Goal: Task Accomplishment & Management: Use online tool/utility

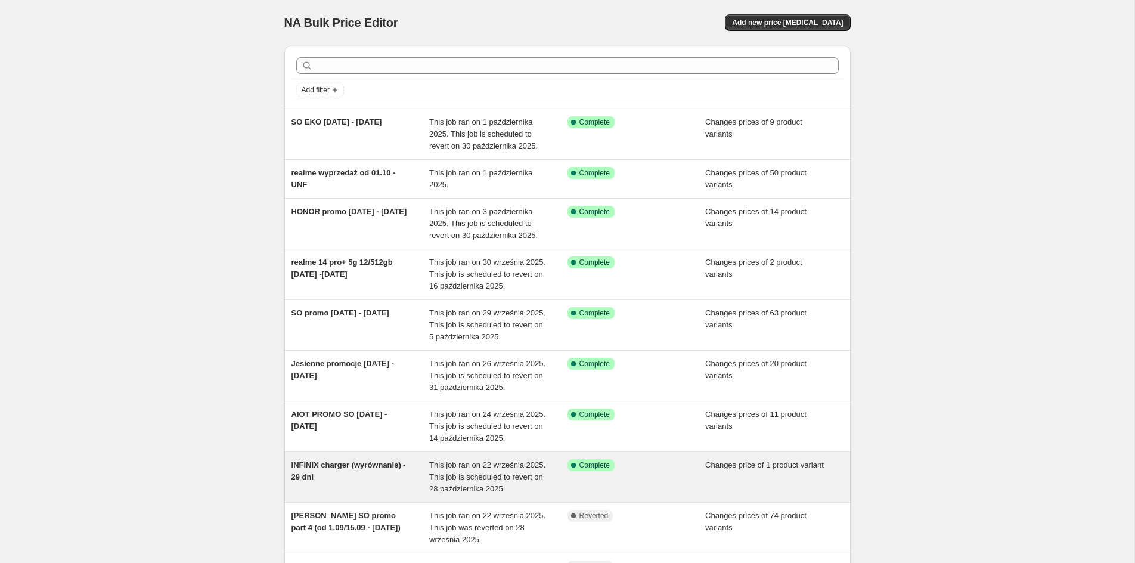
scroll to position [128, 0]
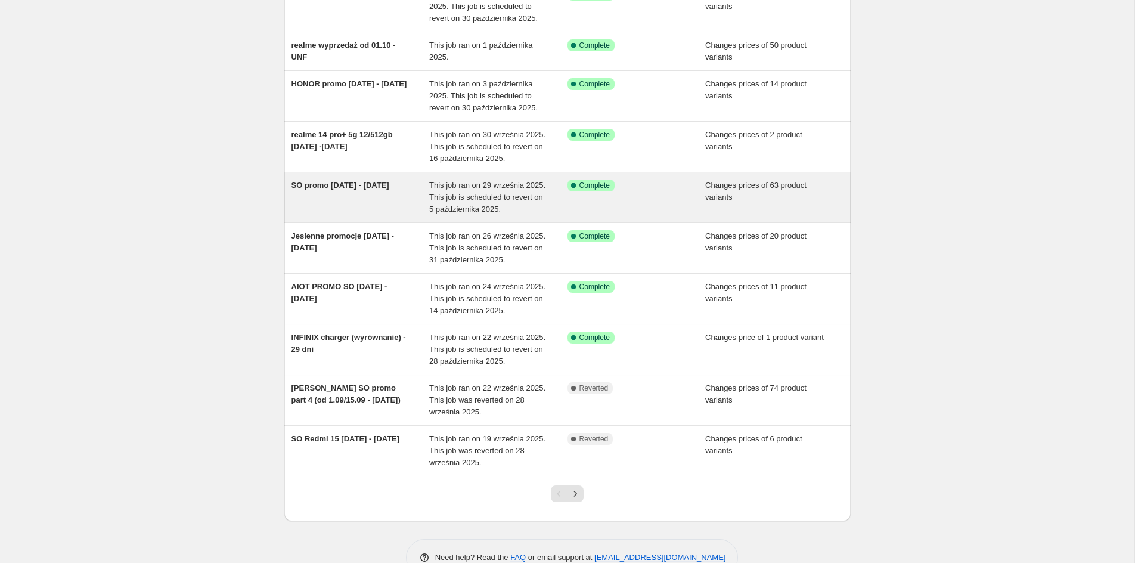
click at [346, 187] on span "SO promo [DATE] - [DATE]" at bounding box center [340, 185] width 98 height 9
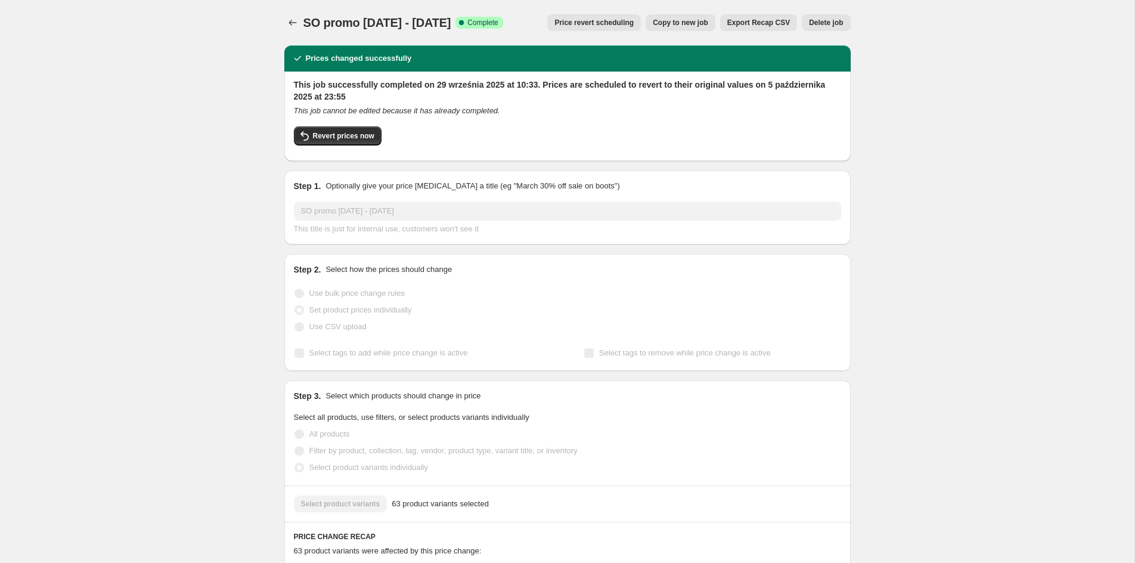
click at [694, 23] on span "Copy to new job" at bounding box center [680, 23] width 55 height 10
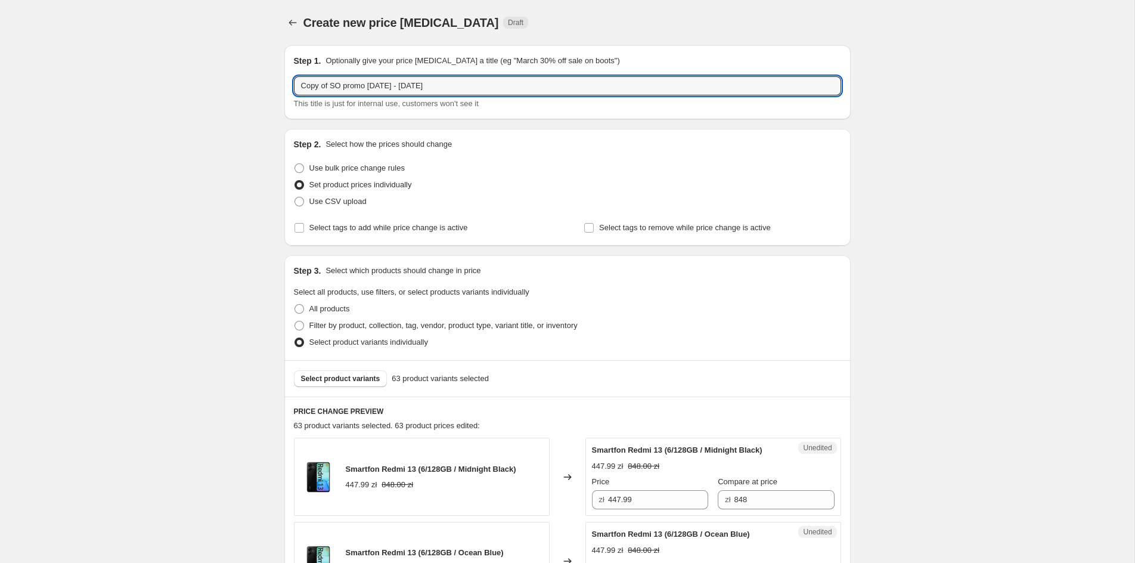
drag, startPoint x: 396, startPoint y: 85, endPoint x: 272, endPoint y: 85, distance: 123.4
click at [294, 85] on input "Copy of SO promo 29.09 - 5.10.2025" at bounding box center [567, 85] width 547 height 19
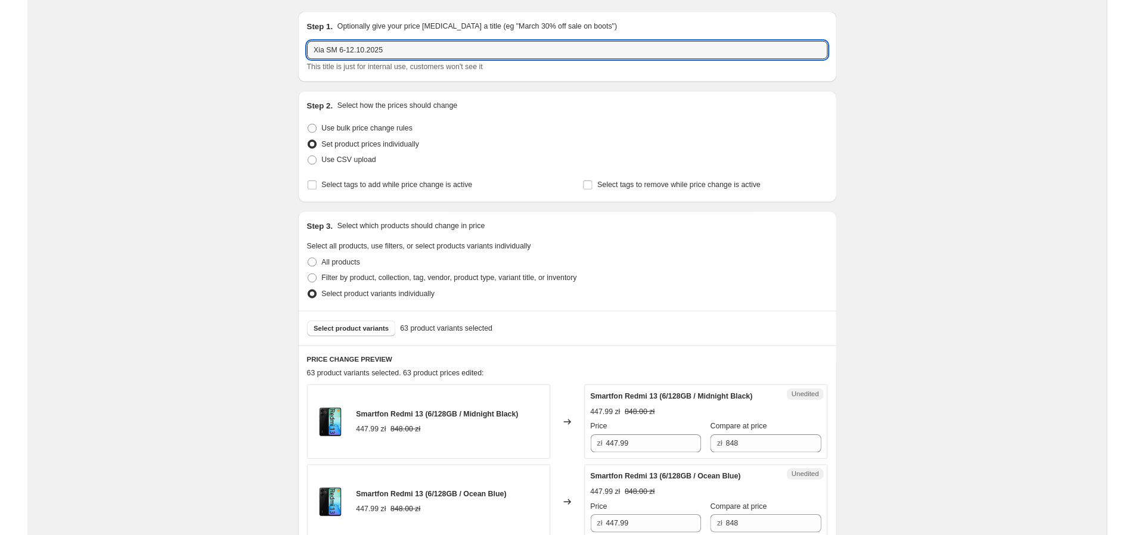
scroll to position [64, 0]
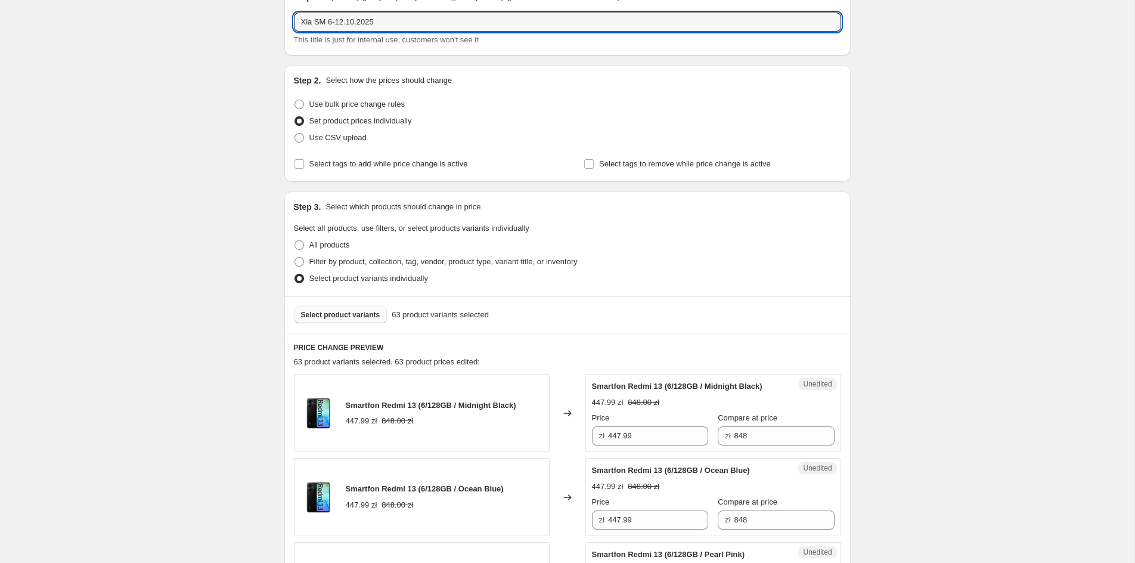
type input "Xia SM 6-12.10.2025"
click at [339, 315] on span "Select product variants" at bounding box center [340, 315] width 79 height 10
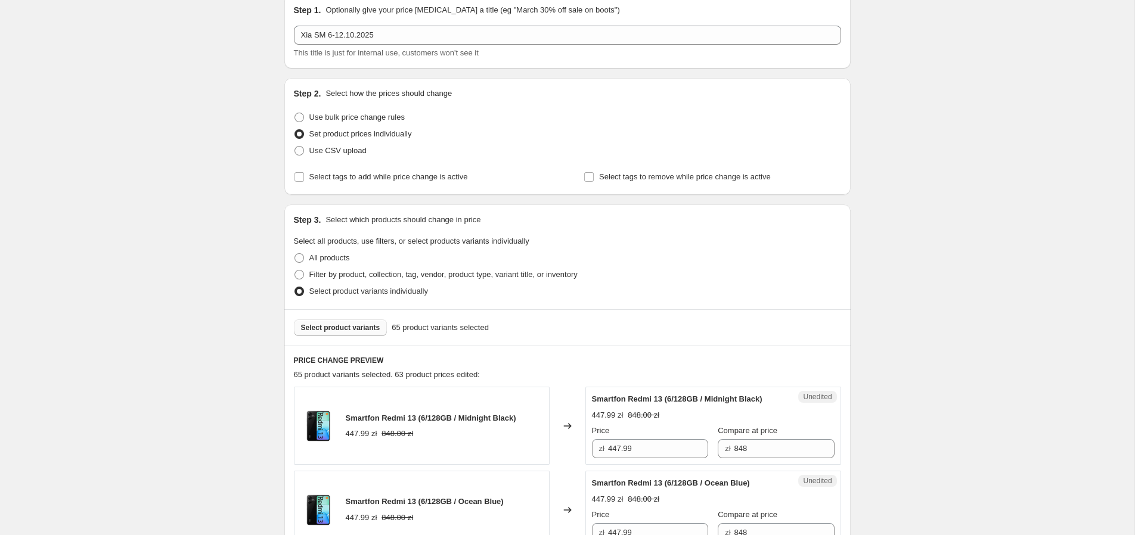
scroll to position [48, 0]
click at [359, 331] on span "Select product variants" at bounding box center [340, 330] width 79 height 10
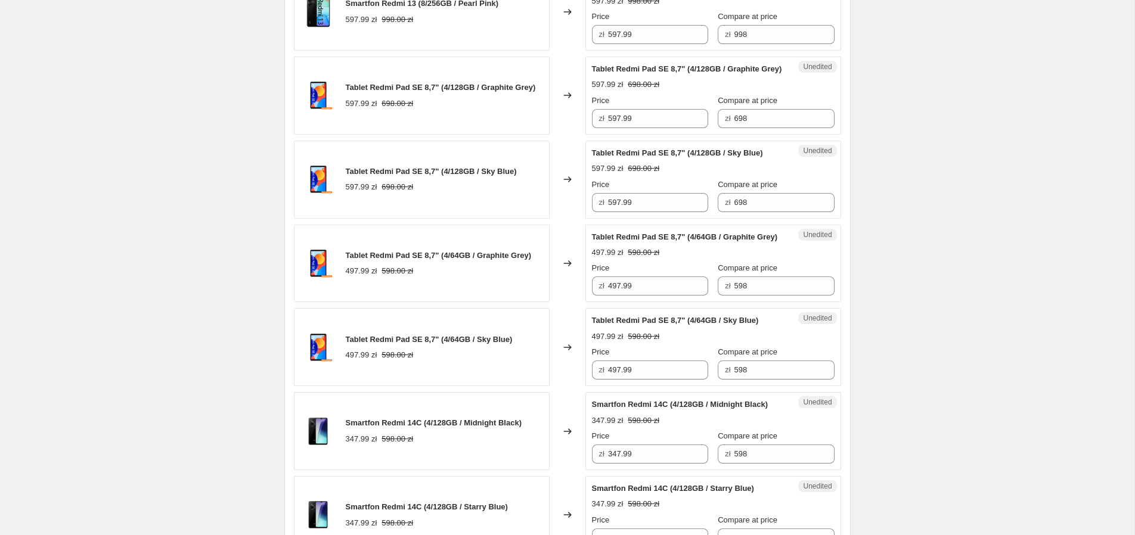
scroll to position [1822, 0]
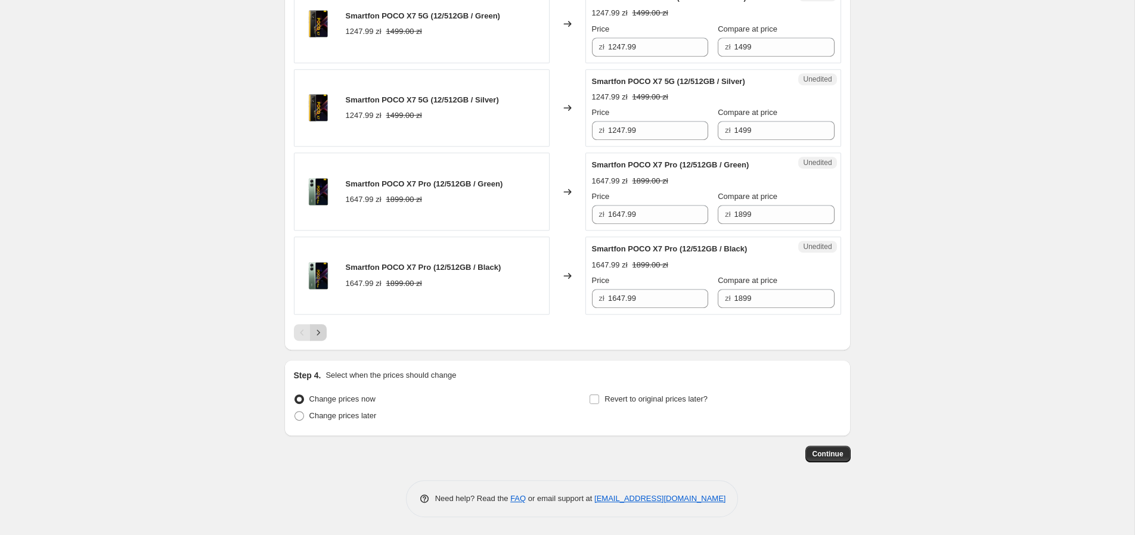
click at [313, 332] on icon "Next" at bounding box center [318, 333] width 12 height 12
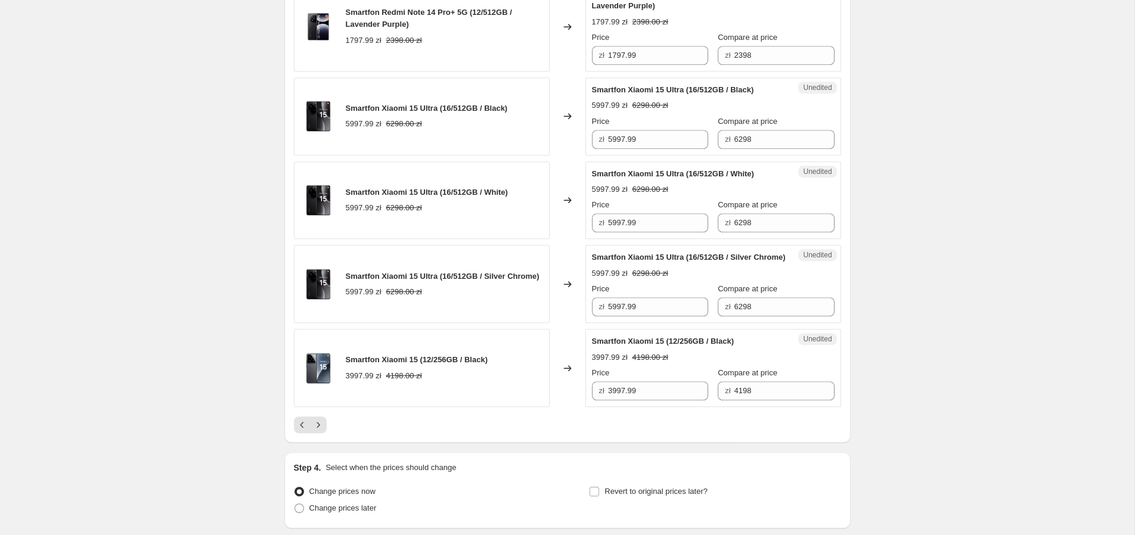
scroll to position [291, 0]
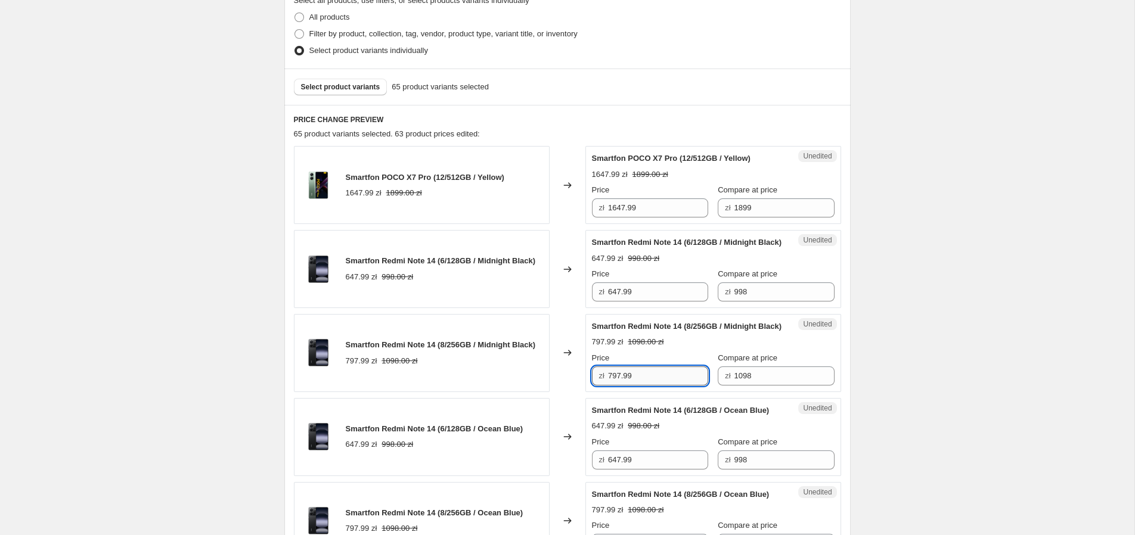
drag, startPoint x: 617, startPoint y: 397, endPoint x: 612, endPoint y: 400, distance: 6.1
click at [612, 386] on input "797.99" at bounding box center [658, 376] width 100 height 19
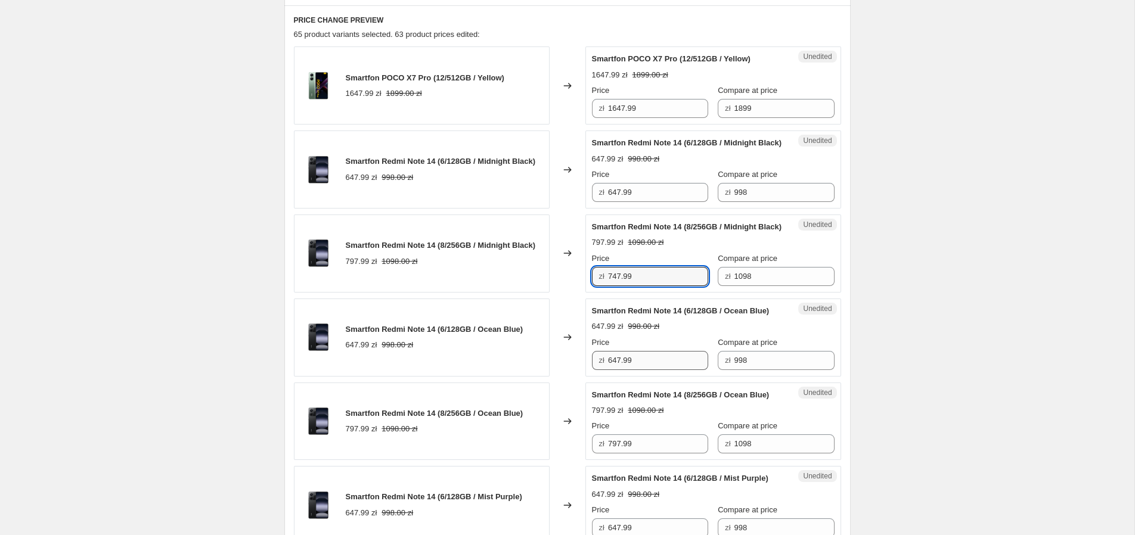
scroll to position [483, 0]
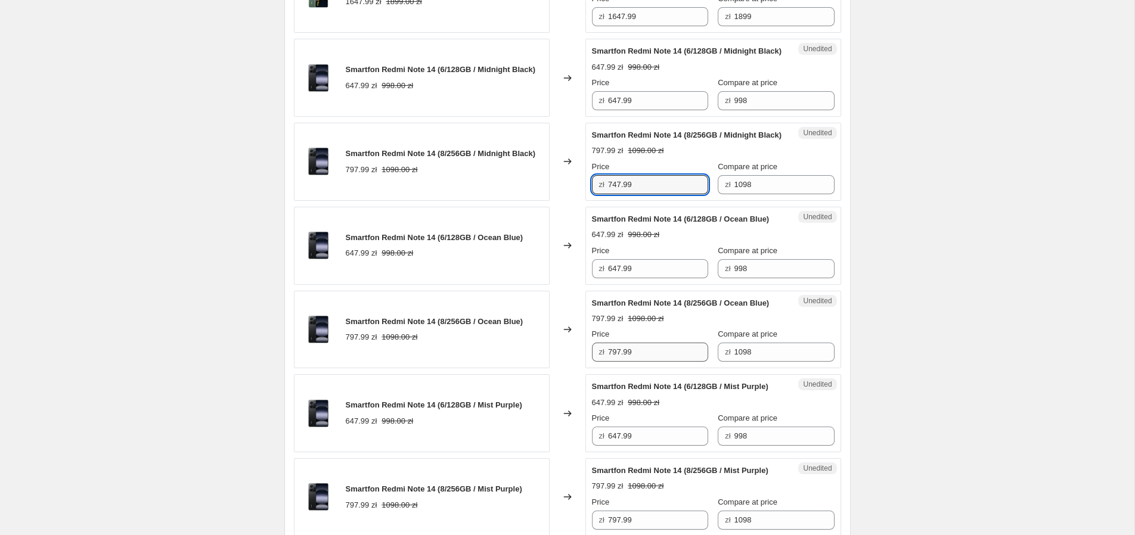
type input "747.99"
click at [613, 362] on input "797.99" at bounding box center [658, 352] width 100 height 19
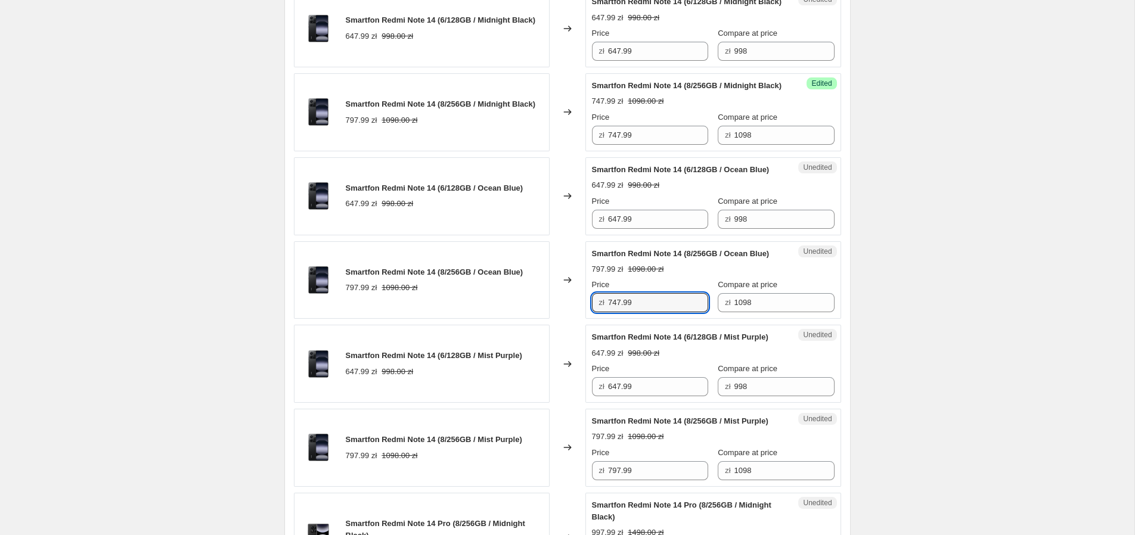
scroll to position [611, 0]
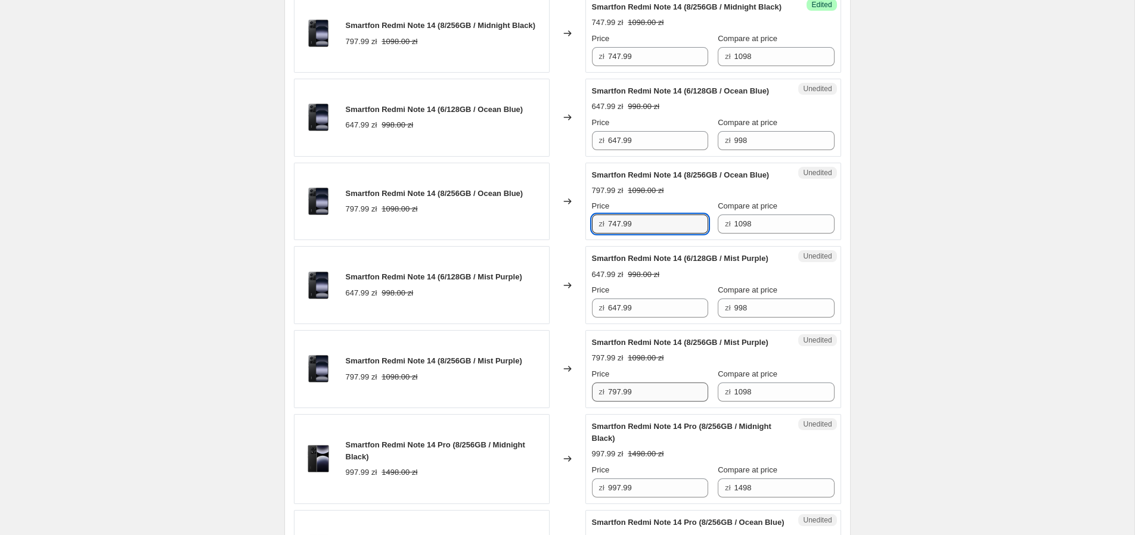
type input "747.99"
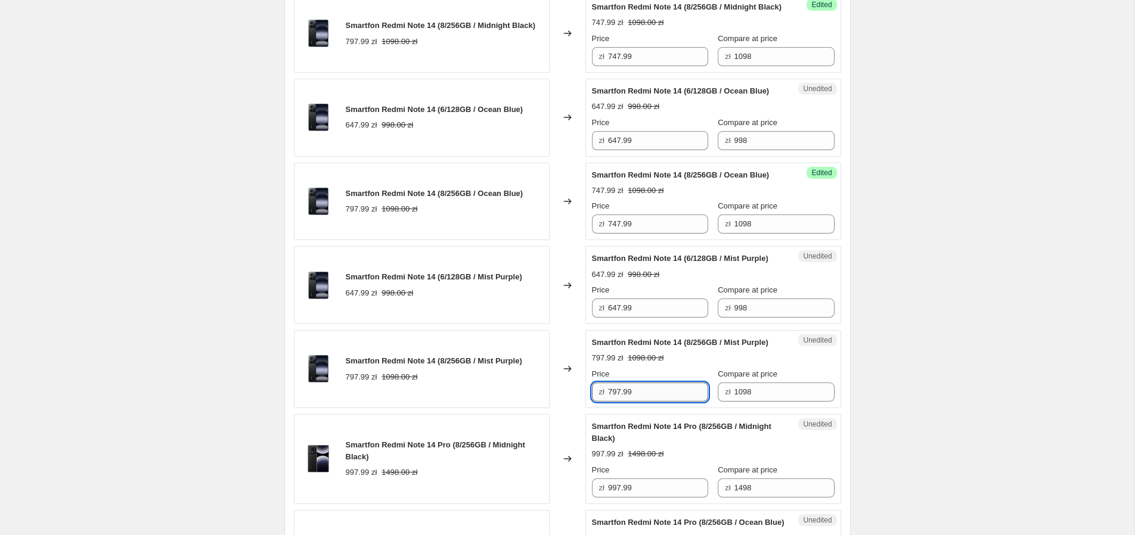
click at [611, 402] on input "797.99" at bounding box center [658, 392] width 100 height 19
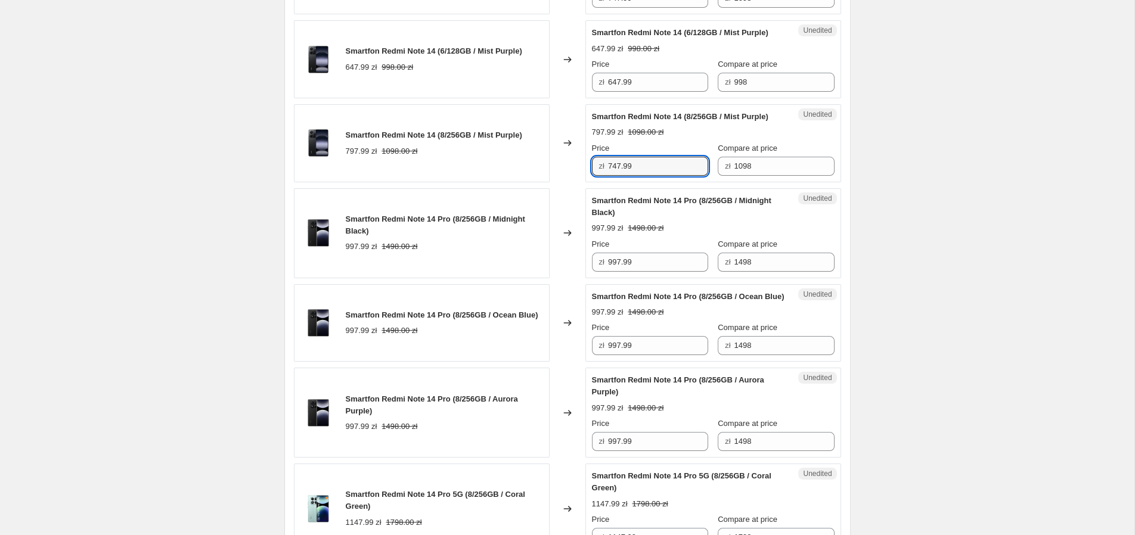
scroll to position [930, 0]
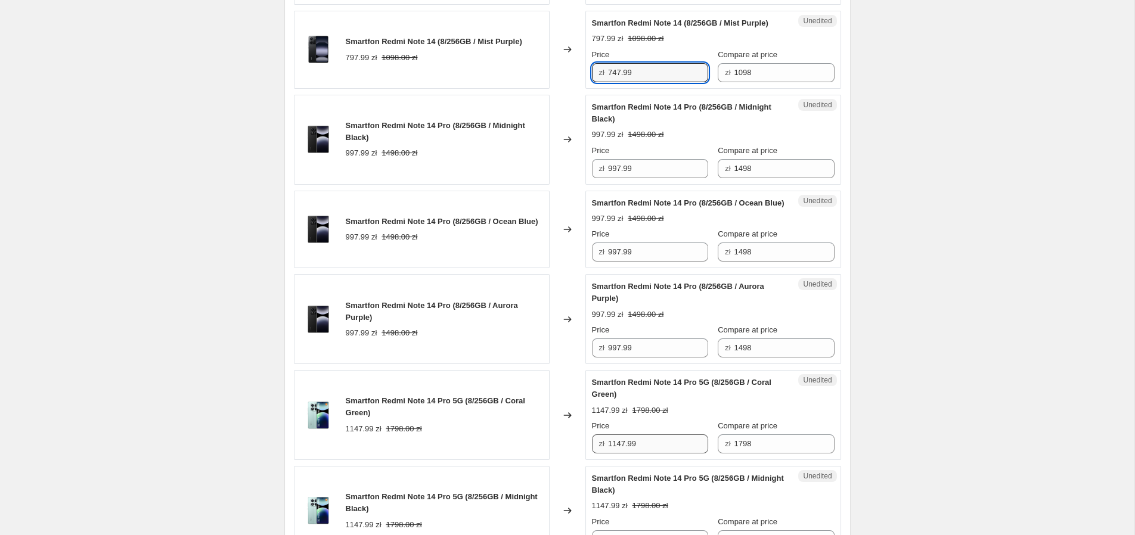
type input "747.99"
click at [1074, 169] on div "Create new price change job. This page is ready Create new price change job Dra…" at bounding box center [567, 283] width 1134 height 2426
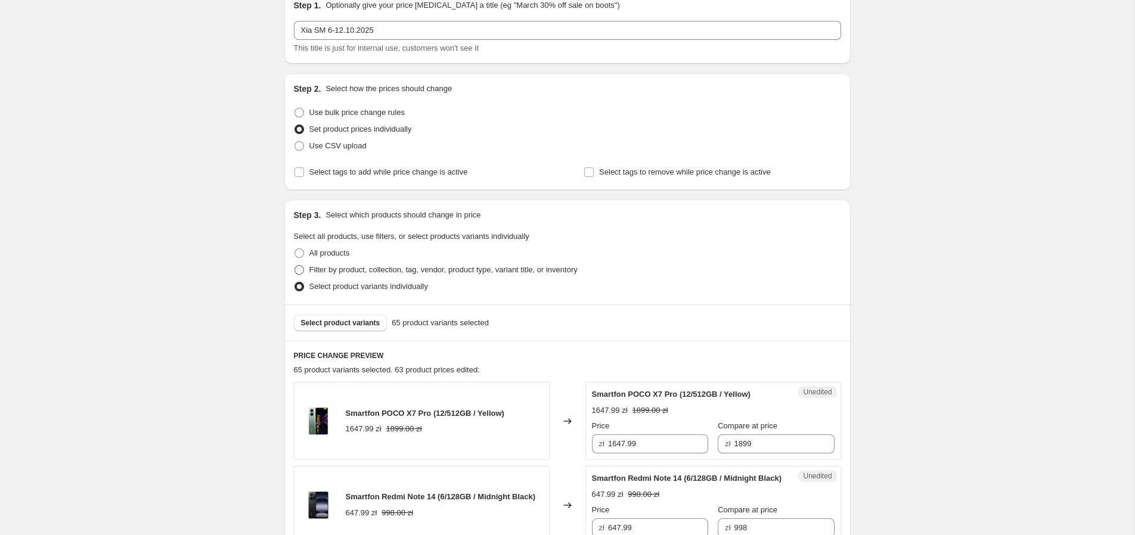
scroll to position [64, 0]
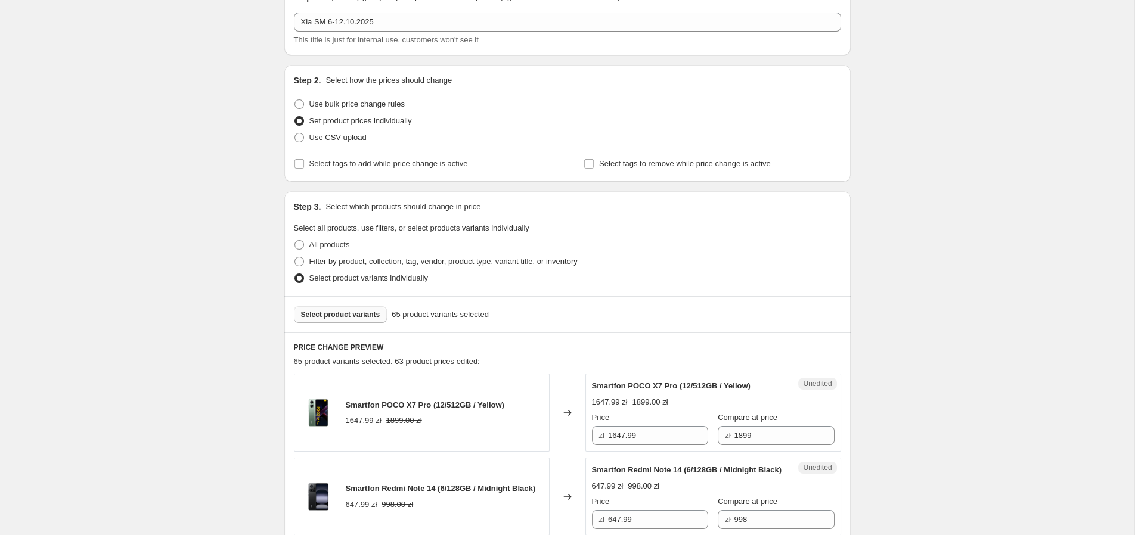
click at [330, 314] on span "Select product variants" at bounding box center [340, 315] width 79 height 10
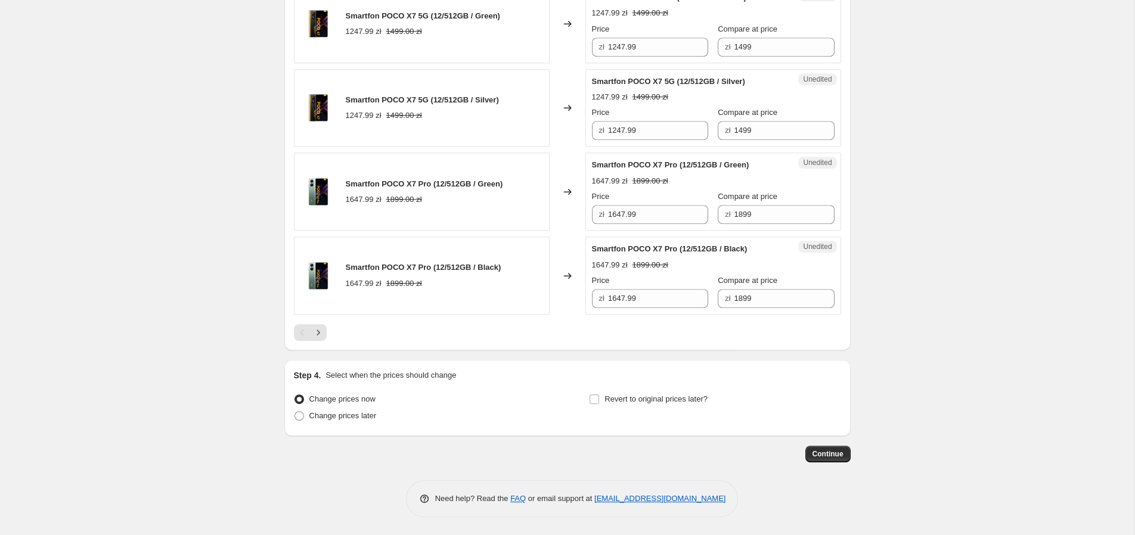
scroll to position [1822, 0]
click at [319, 336] on icon "Next" at bounding box center [318, 333] width 12 height 12
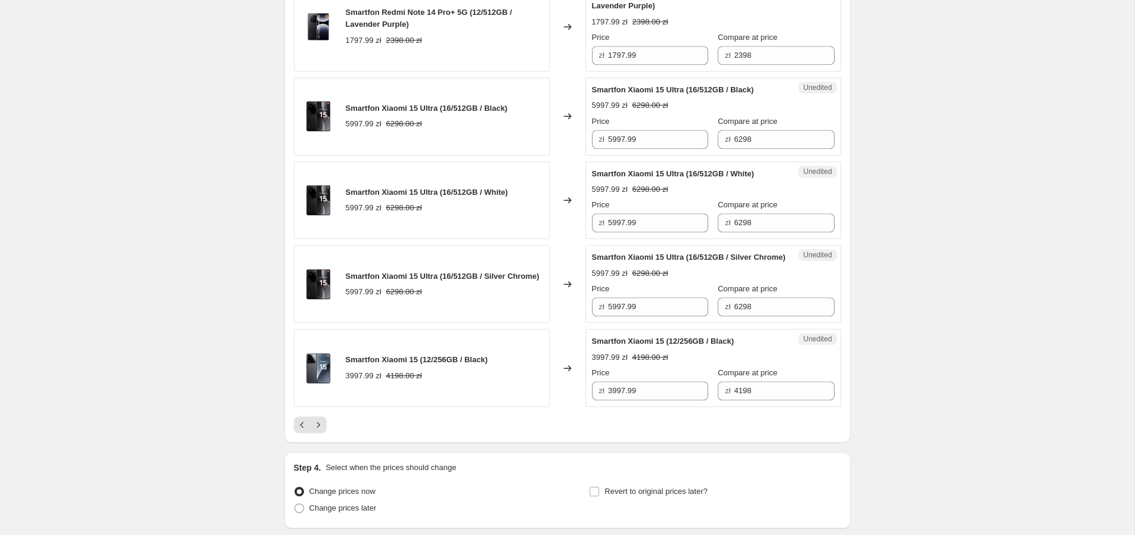
scroll to position [1989, 0]
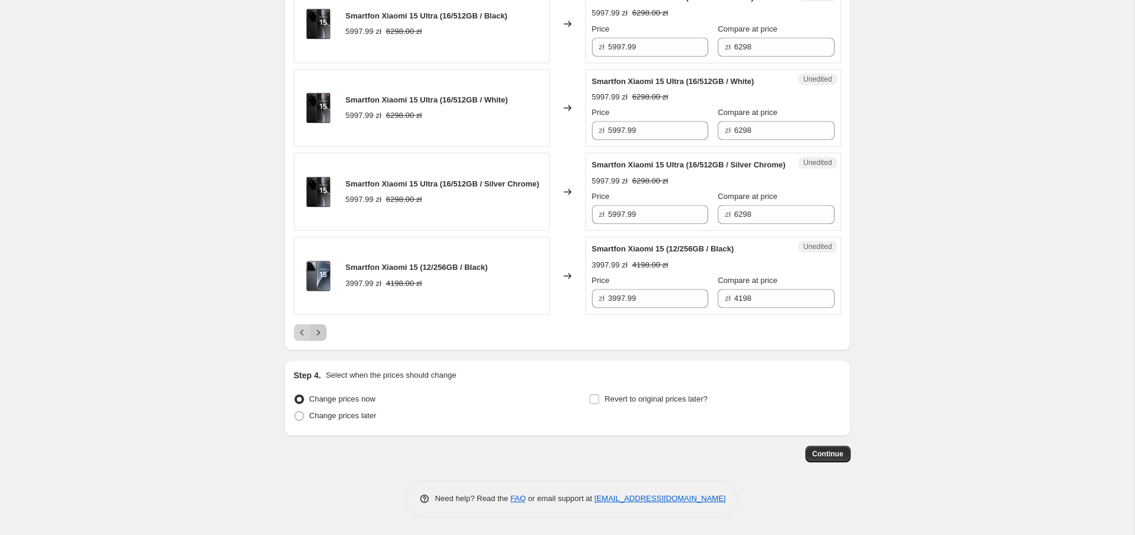
drag, startPoint x: 315, startPoint y: 336, endPoint x: 309, endPoint y: 338, distance: 6.2
click at [315, 336] on icon "Next" at bounding box center [318, 333] width 12 height 12
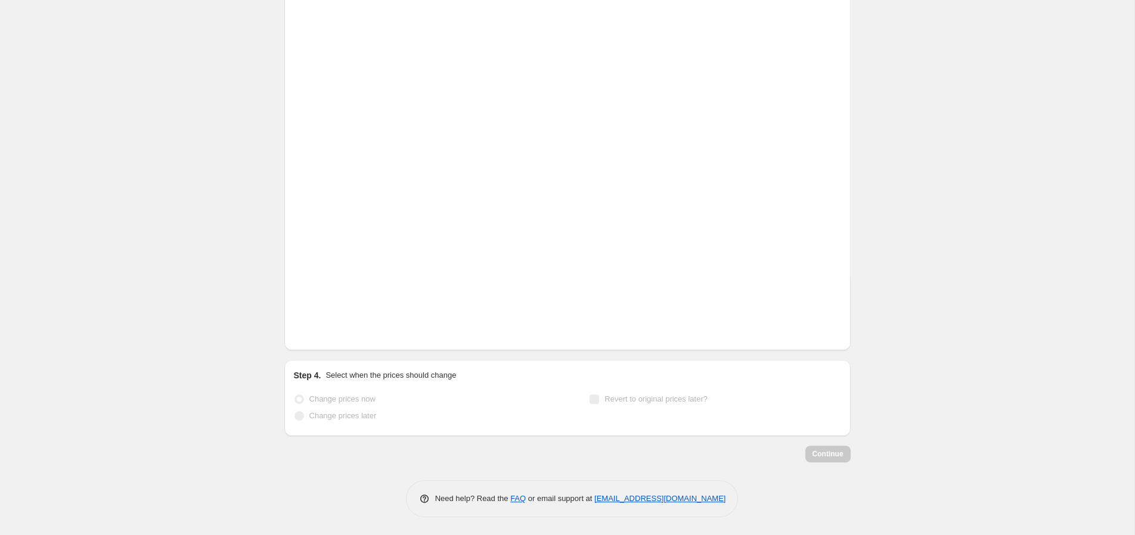
scroll to position [1798, 0]
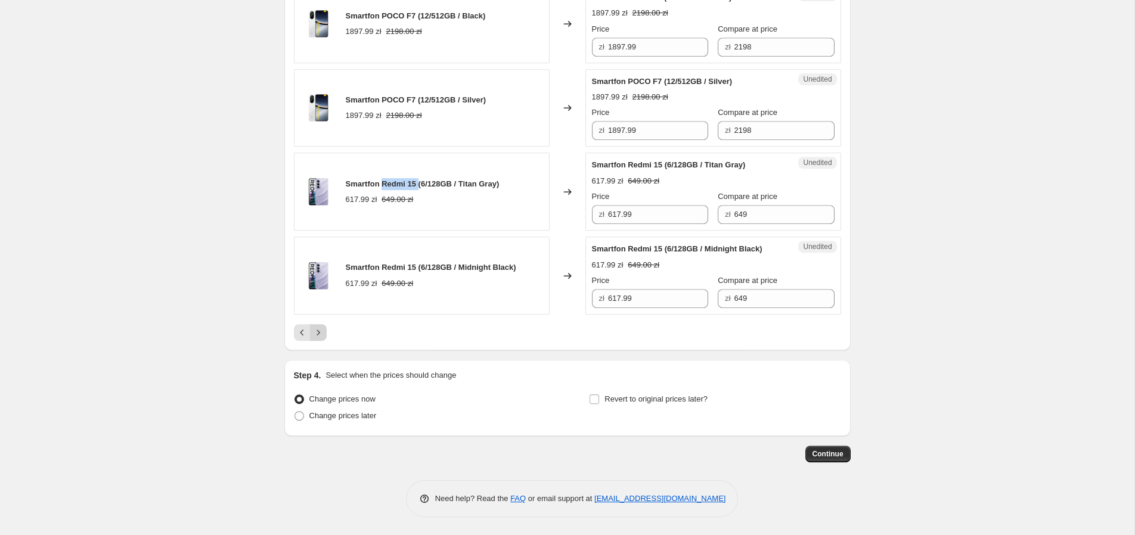
click at [319, 333] on icon "Next" at bounding box center [318, 333] width 12 height 12
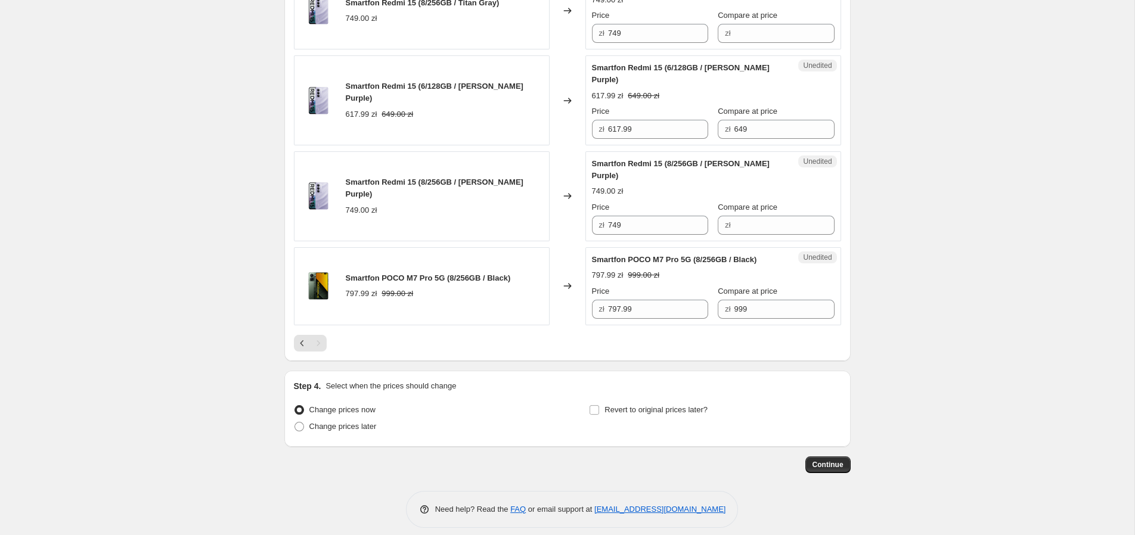
scroll to position [465, 0]
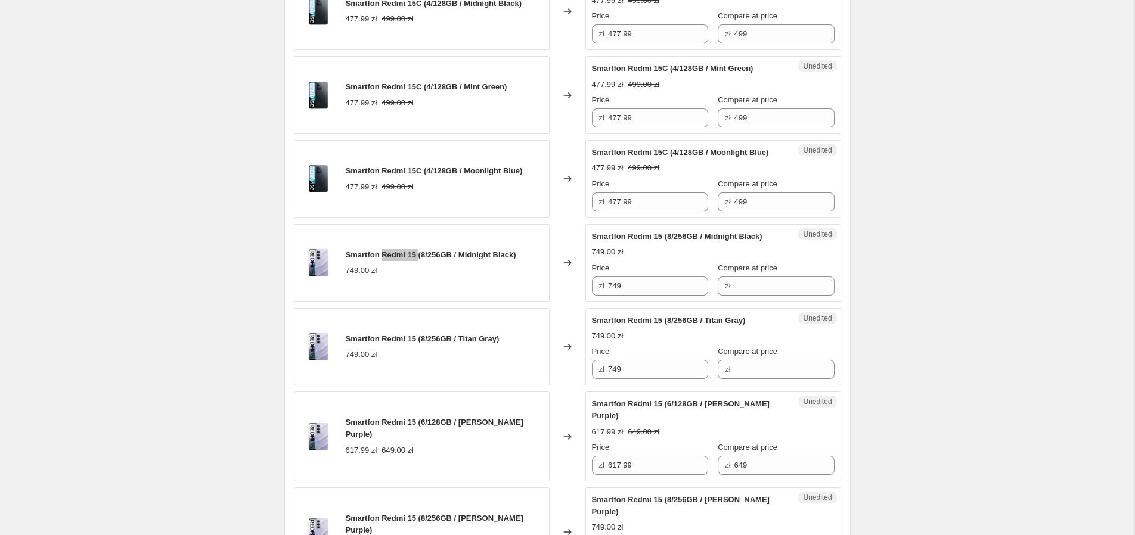
click at [1091, 39] on div "Create new price change job. This page is ready Create new price change job Dra…" at bounding box center [567, 209] width 1134 height 1348
click at [633, 296] on input "749" at bounding box center [658, 286] width 100 height 19
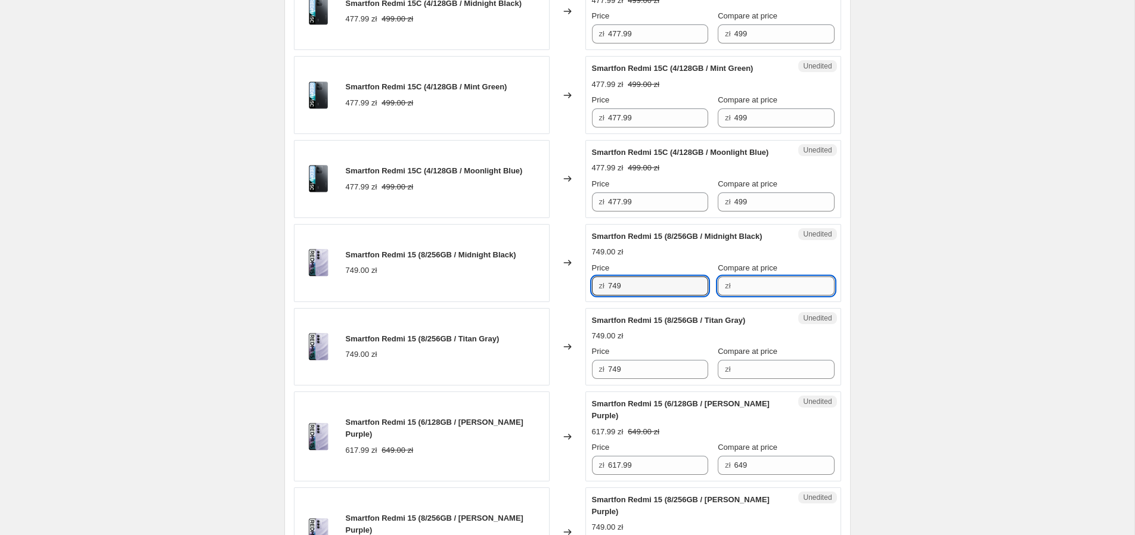
click at [743, 296] on input "Compare at price" at bounding box center [784, 286] width 100 height 19
paste input "749"
type input "749"
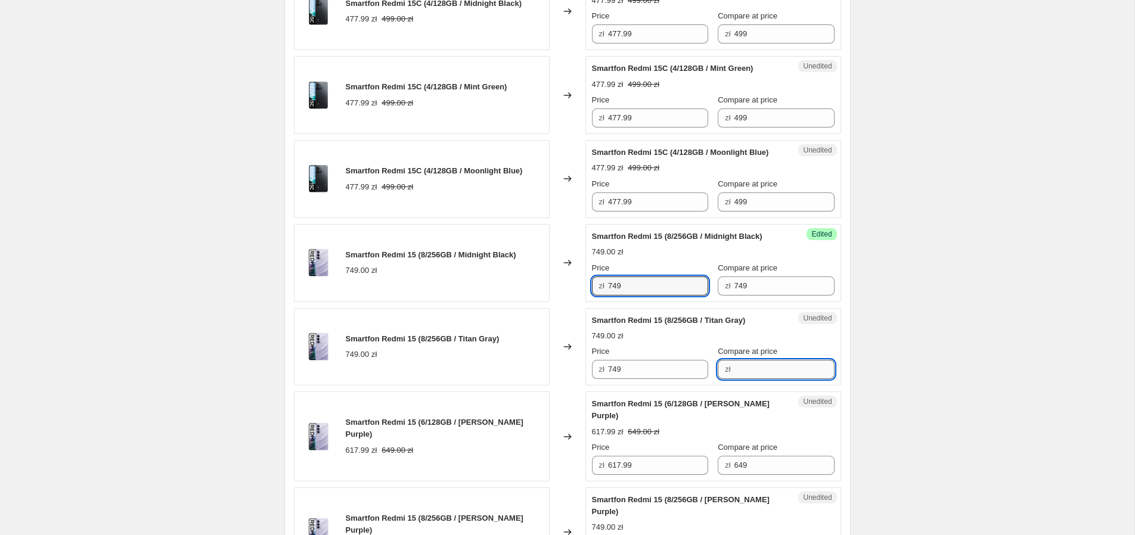
click at [735, 378] on input "Compare at price" at bounding box center [784, 369] width 100 height 19
paste input "749"
type input "749"
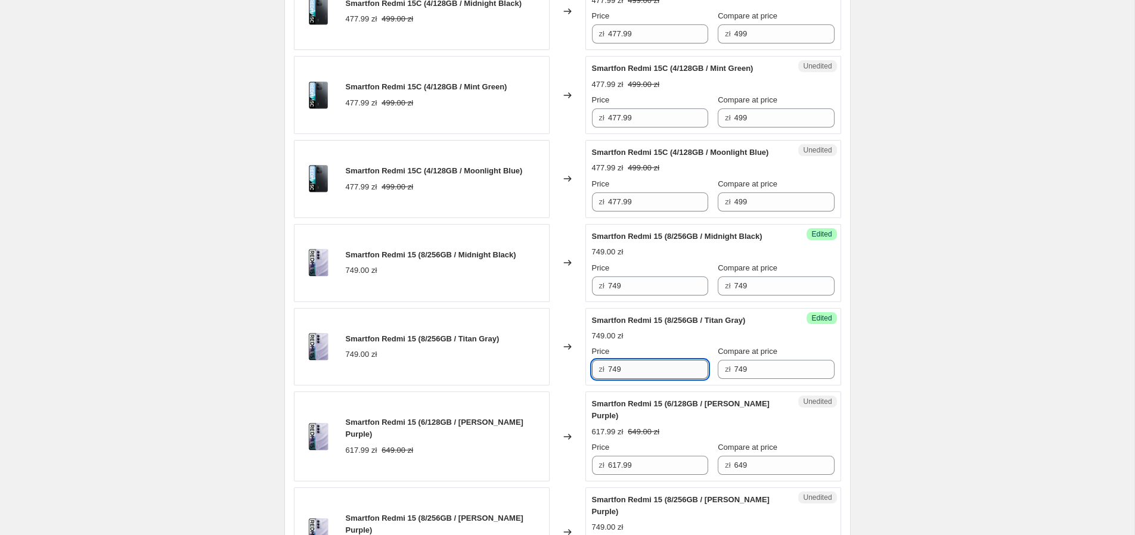
click at [644, 379] on input "749" at bounding box center [658, 369] width 100 height 19
drag, startPoint x: 644, startPoint y: 380, endPoint x: 522, endPoint y: 373, distance: 123.0
click at [608, 373] on input "749" at bounding box center [658, 369] width 100 height 19
type input "729"
click at [634, 296] on input "749" at bounding box center [658, 286] width 100 height 19
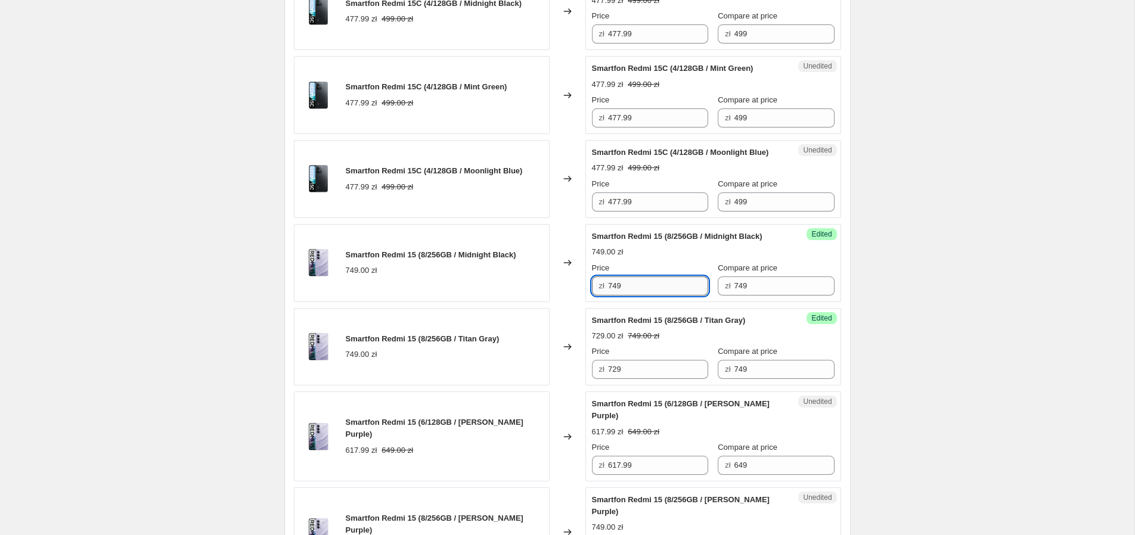
paste input "2"
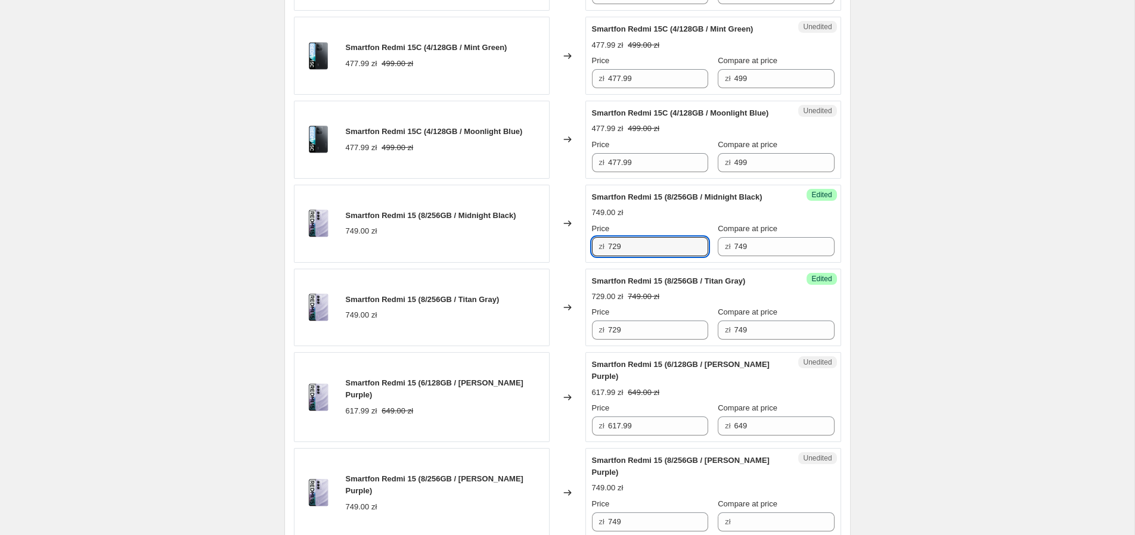
scroll to position [529, 0]
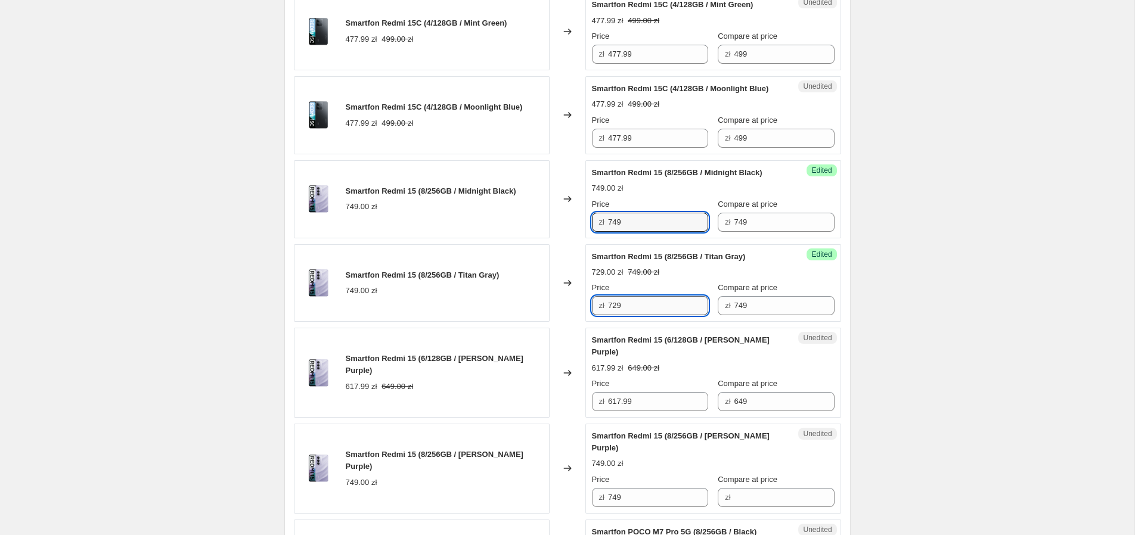
click at [657, 315] on input "729" at bounding box center [658, 305] width 100 height 19
click at [632, 232] on input "749" at bounding box center [658, 222] width 100 height 19
type input "747.99"
click at [662, 315] on input "729" at bounding box center [658, 305] width 100 height 19
paste input "47.9"
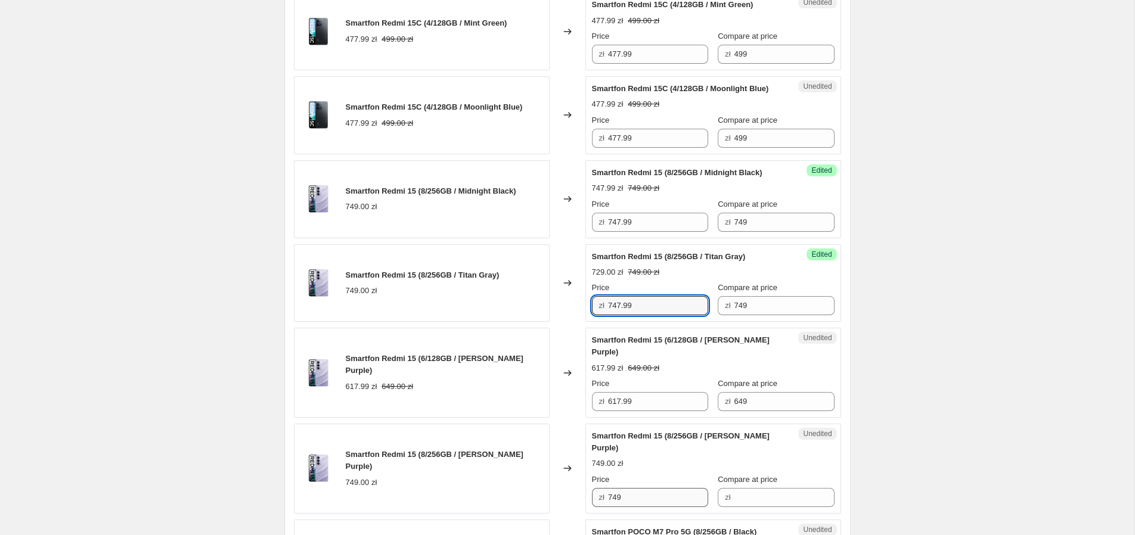
type input "747.99"
click at [641, 488] on input "749" at bounding box center [658, 497] width 100 height 19
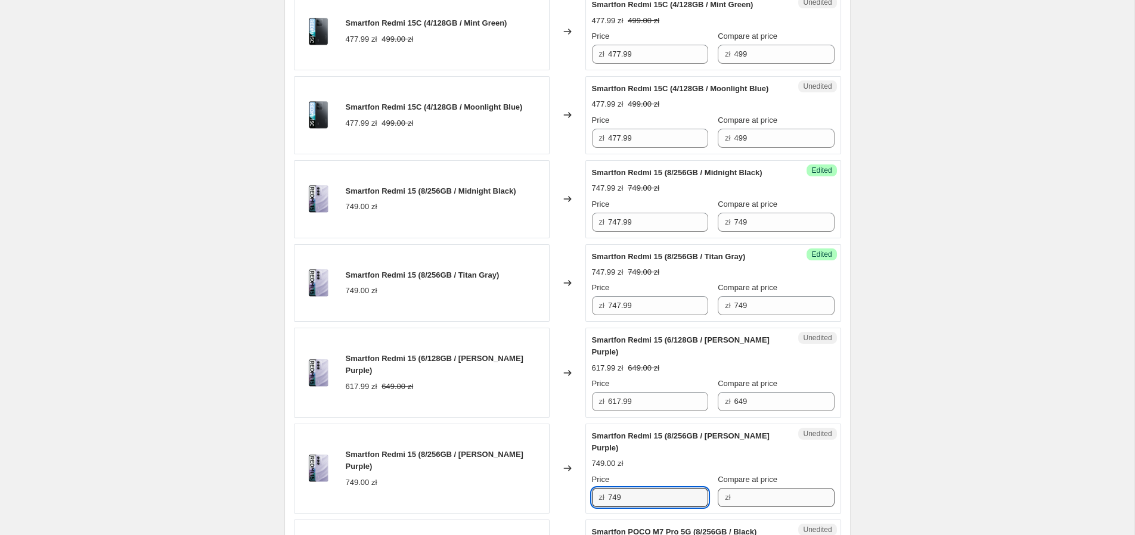
paste input "7.9"
type input "747.99"
click at [747, 488] on input "Compare at price" at bounding box center [784, 497] width 100 height 19
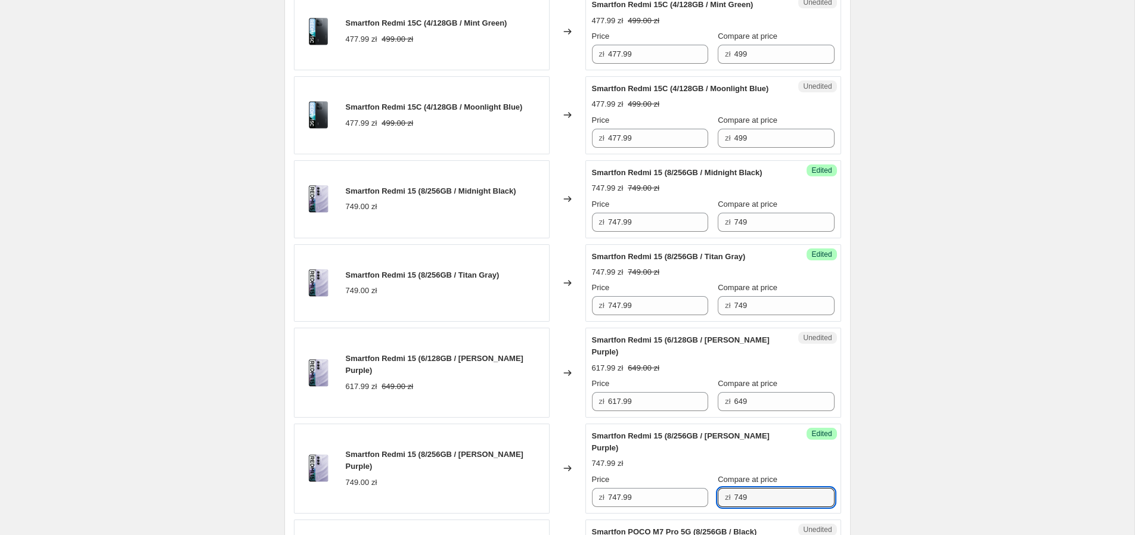
type input "749"
click at [1077, 210] on div "Create new price change job. This page is ready Create new price change job Dra…" at bounding box center [567, 145] width 1134 height 1348
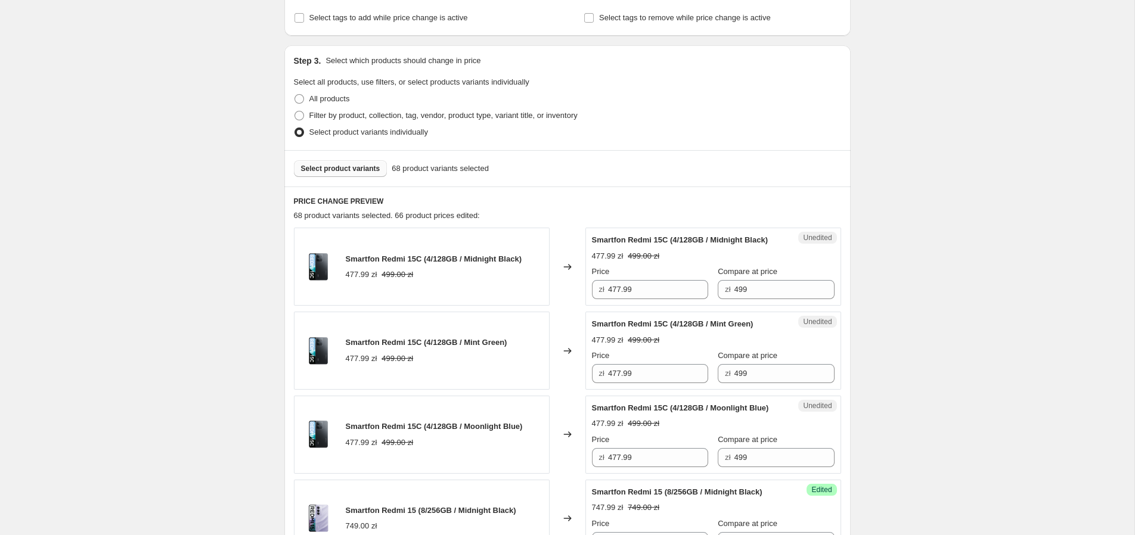
click at [343, 162] on button "Select product variants" at bounding box center [341, 168] width 94 height 17
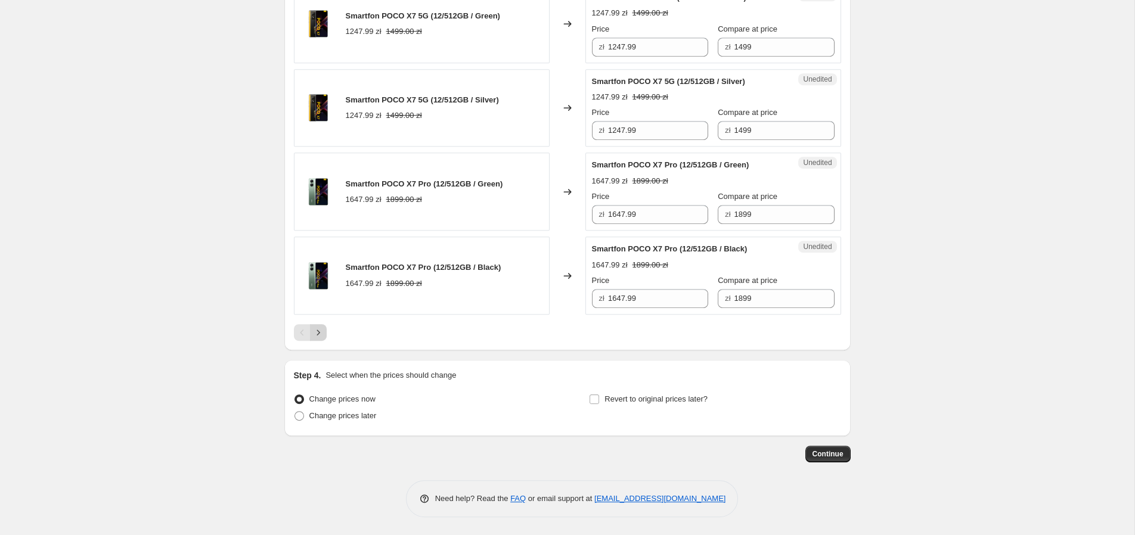
click at [325, 331] on button "Next" at bounding box center [318, 332] width 17 height 17
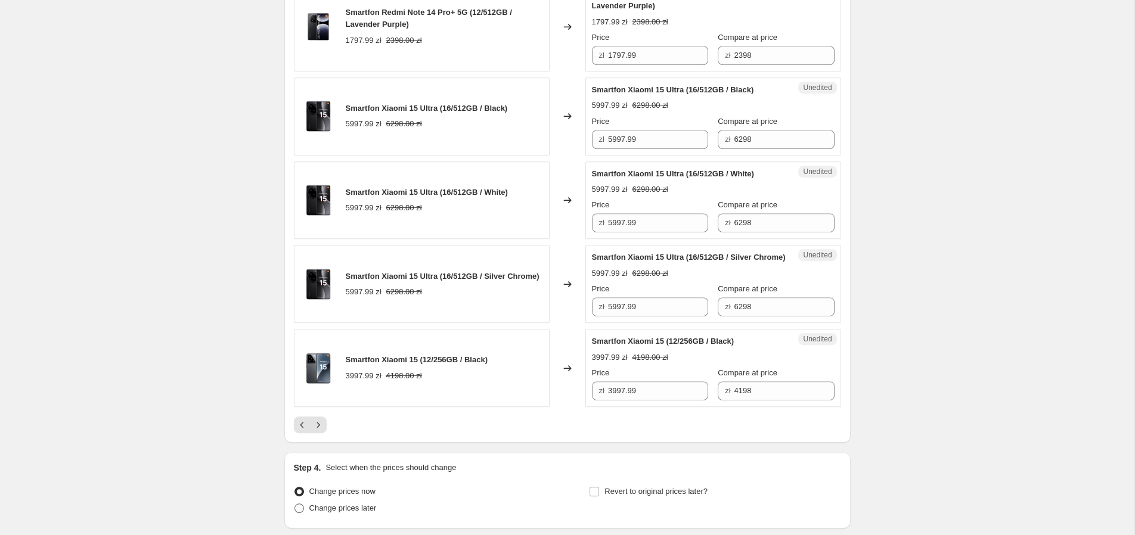
scroll to position [1989, 0]
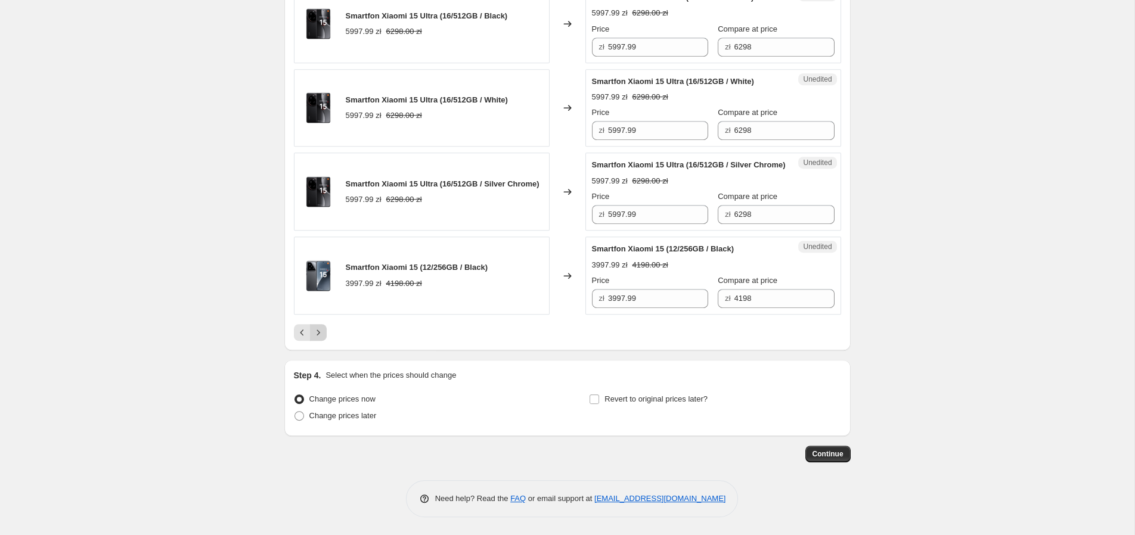
click at [318, 335] on icon "Next" at bounding box center [318, 333] width 12 height 12
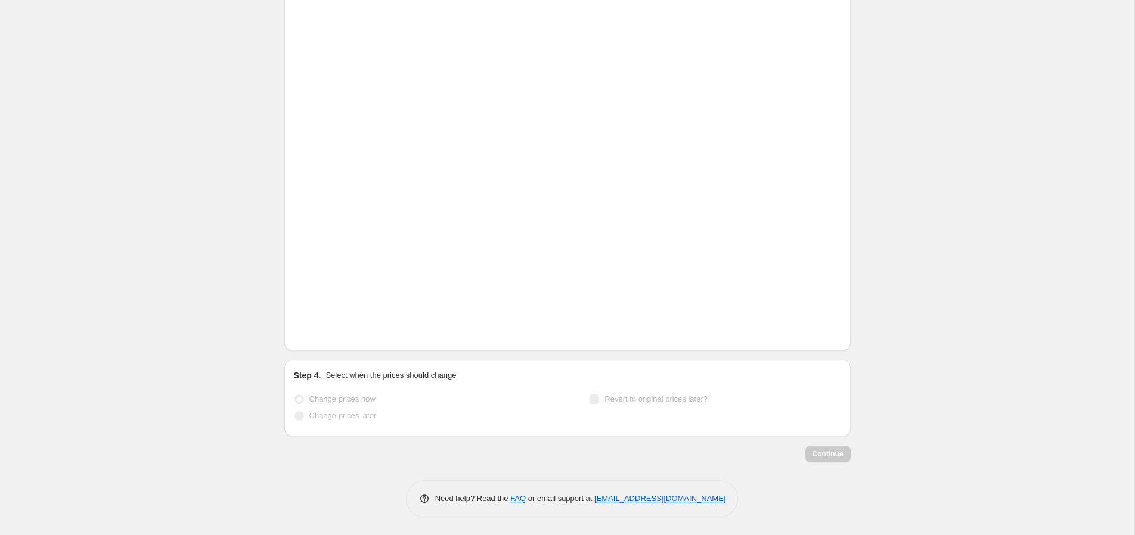
scroll to position [1798, 0]
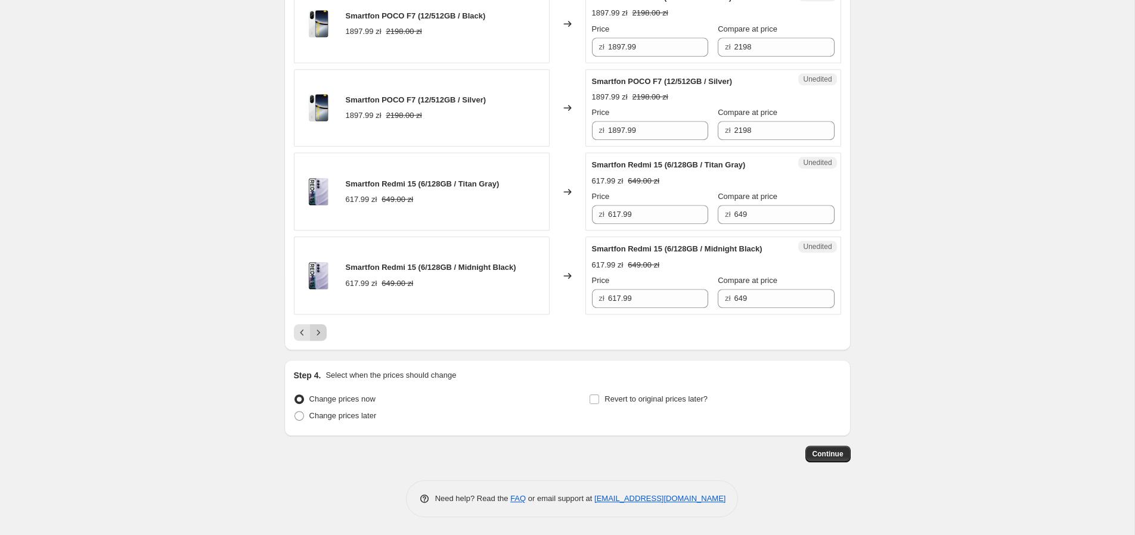
click at [318, 334] on icon "Next" at bounding box center [318, 333] width 12 height 12
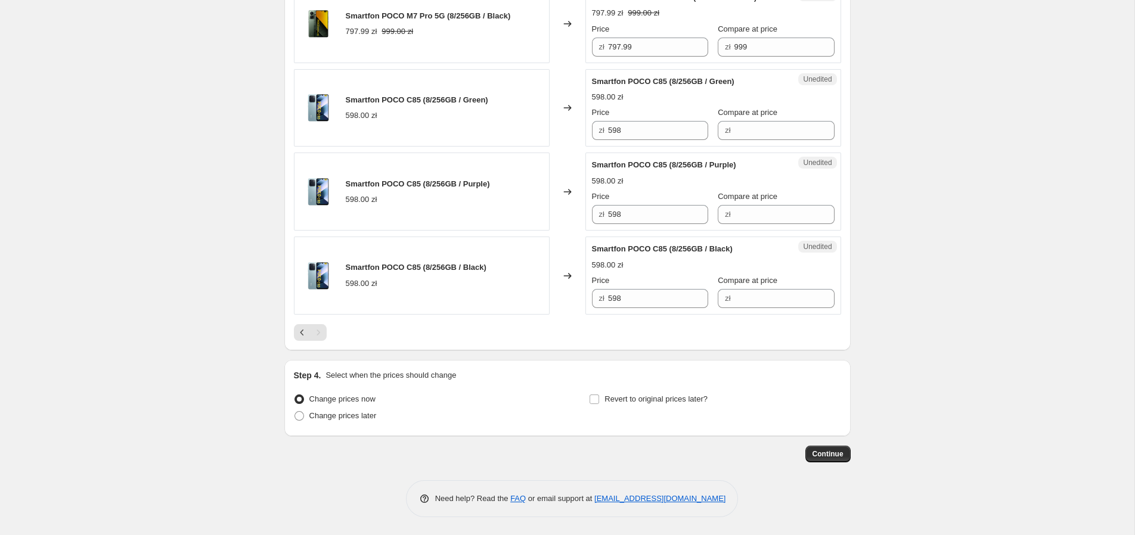
scroll to position [1054, 0]
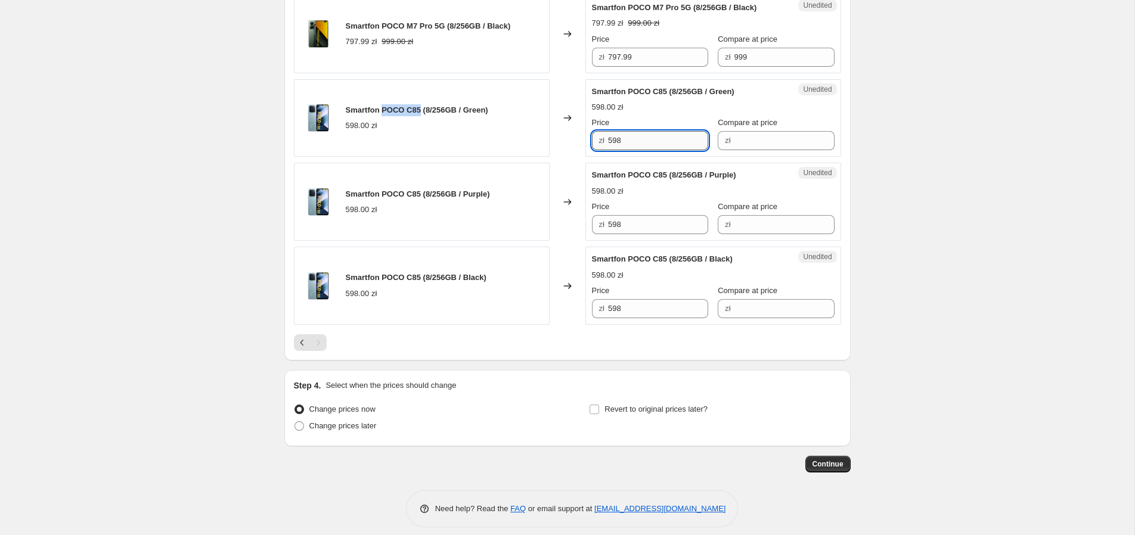
click at [634, 131] on input "598" at bounding box center [658, 140] width 100 height 19
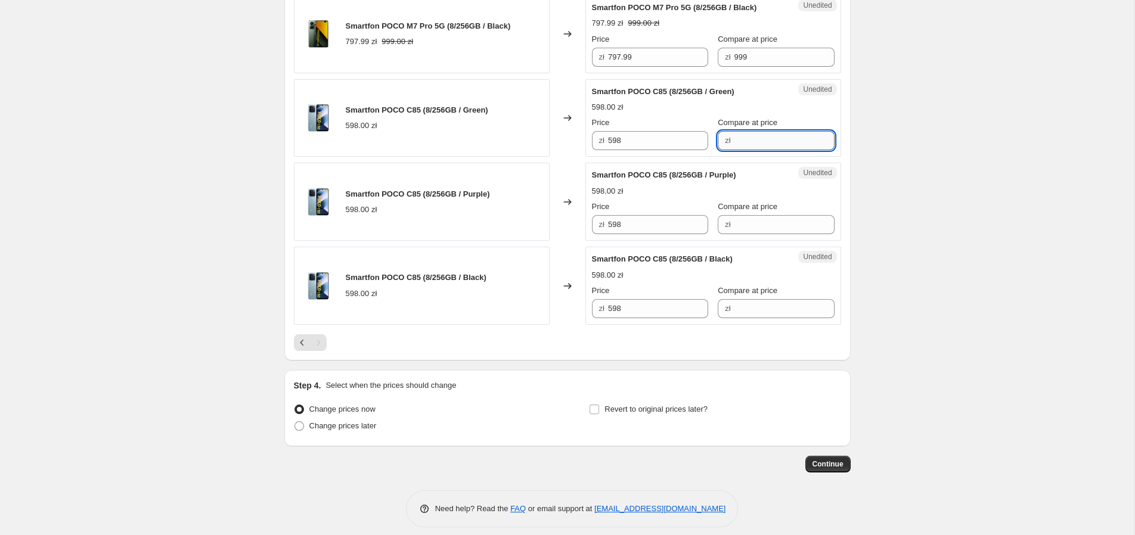
click at [758, 131] on input "Compare at price" at bounding box center [784, 140] width 100 height 19
paste input "598"
type input "598"
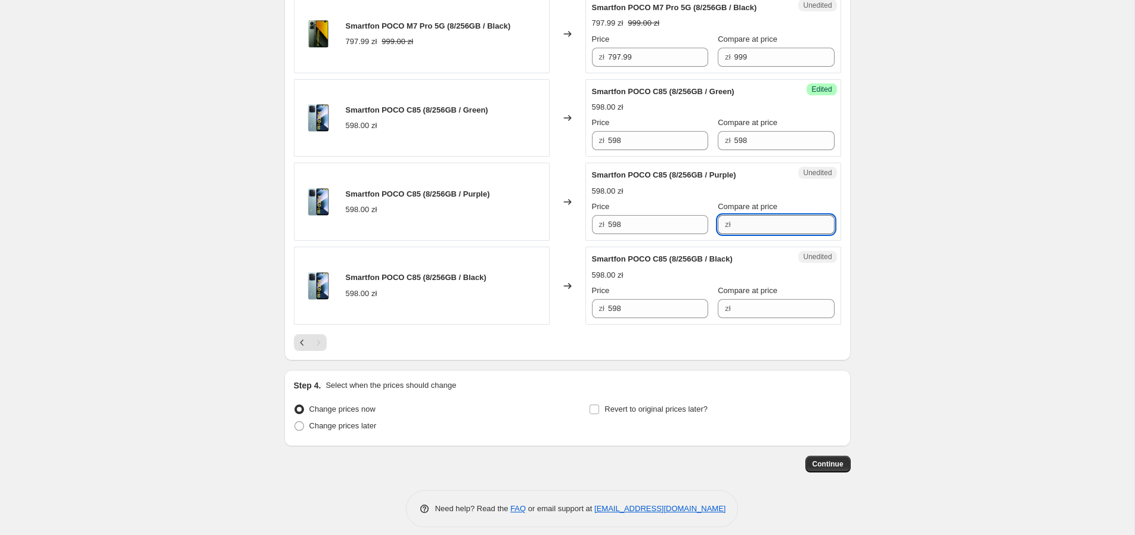
click at [743, 215] on input "Compare at price" at bounding box center [784, 224] width 100 height 19
paste input "598"
type input "598"
click at [750, 299] on input "Compare at price" at bounding box center [784, 308] width 100 height 19
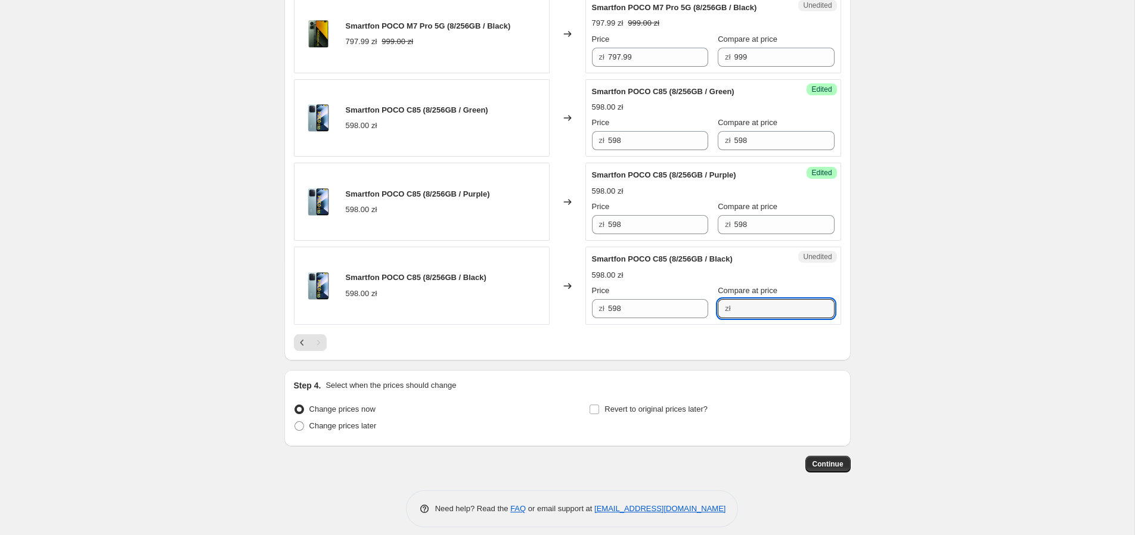
paste input "598"
type input "598"
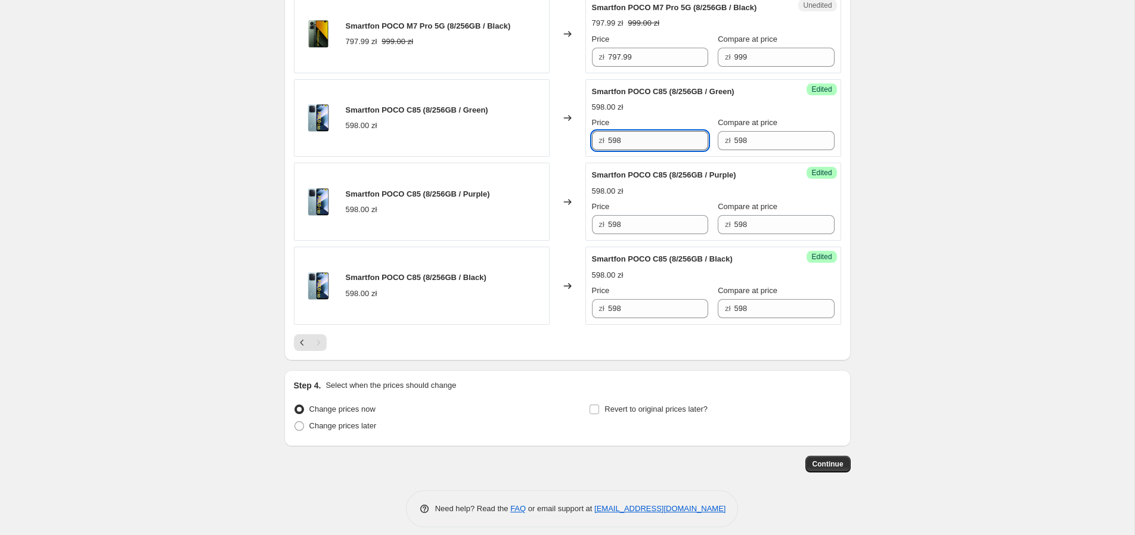
click at [631, 131] on input "598" at bounding box center [658, 140] width 100 height 19
paste input "39,00 zł"
drag, startPoint x: 617, startPoint y: 126, endPoint x: 697, endPoint y: 130, distance: 79.3
click at [697, 131] on input "539,00 zł" at bounding box center [658, 140] width 100 height 19
drag, startPoint x: 666, startPoint y: 130, endPoint x: 551, endPoint y: 130, distance: 114.4
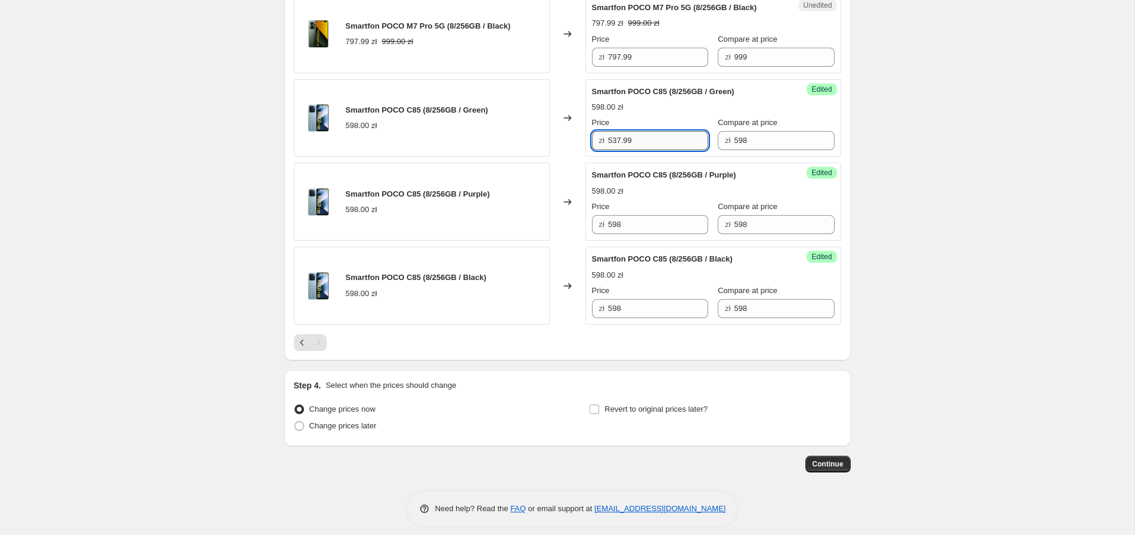
click at [608, 131] on input "537.99" at bounding box center [658, 140] width 100 height 19
type input "537.99"
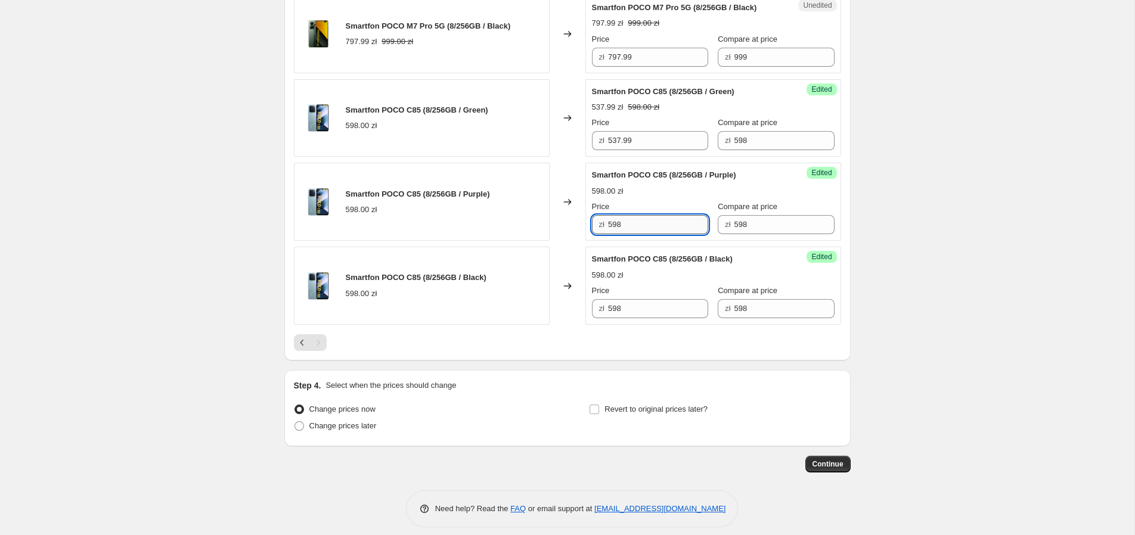
click at [634, 215] on input "598" at bounding box center [658, 224] width 100 height 19
paste input "37.99"
type input "537.99"
click at [634, 287] on div "Price zł 598" at bounding box center [650, 301] width 116 height 33
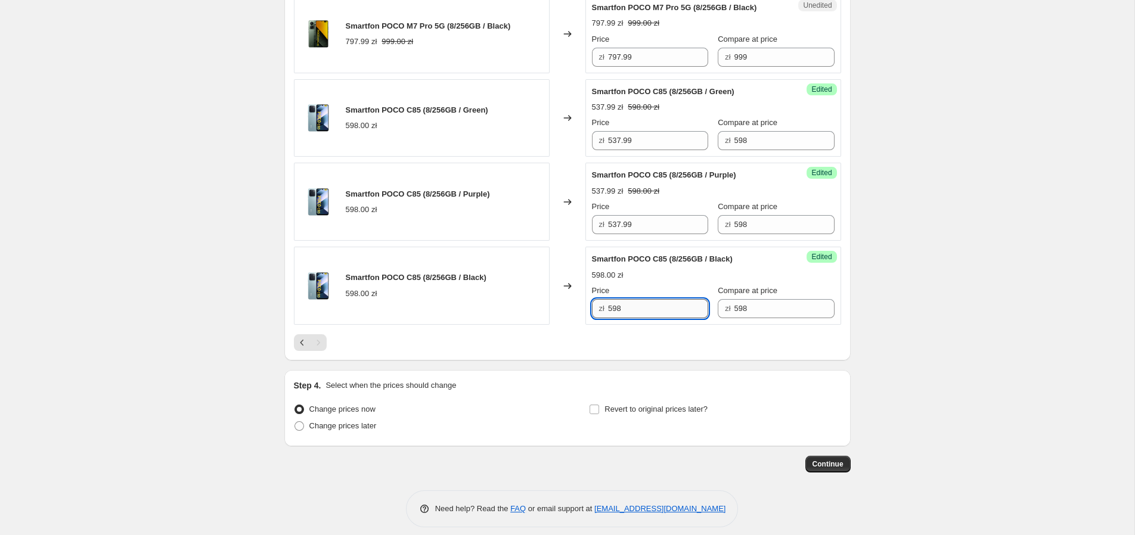
click at [637, 299] on input "598" at bounding box center [658, 308] width 100 height 19
paste input "37.99"
type input "537.99"
click at [593, 405] on input "Revert to original prices later?" at bounding box center [594, 410] width 10 height 10
checkbox input "true"
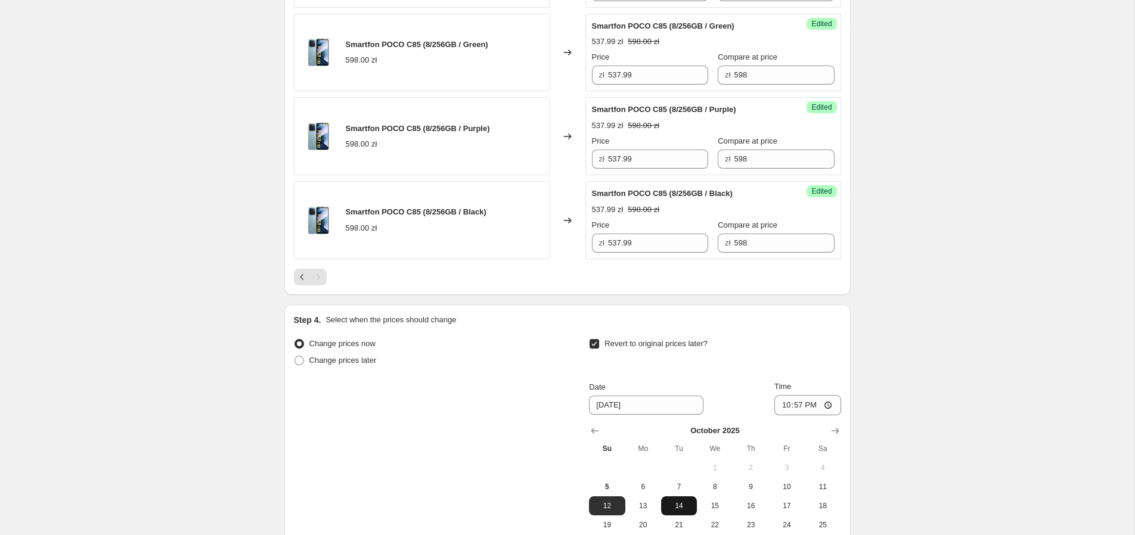
scroll to position [1182, 0]
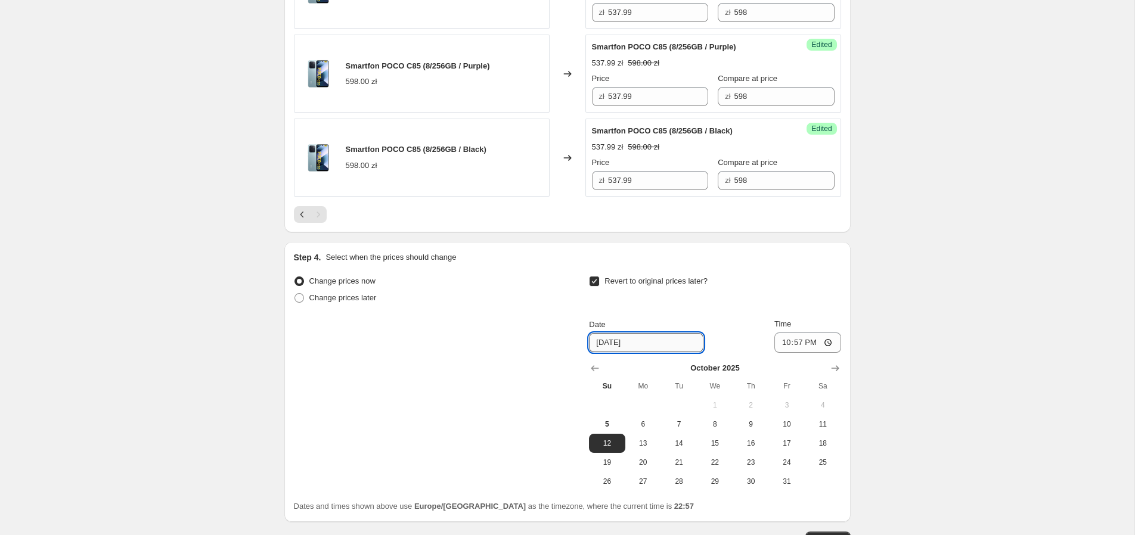
click at [603, 335] on input "10/12/2025" at bounding box center [646, 342] width 114 height 19
click at [816, 333] on input "22:57" at bounding box center [807, 343] width 67 height 20
click at [806, 333] on input "03:57" at bounding box center [807, 343] width 67 height 20
type input "23:55"
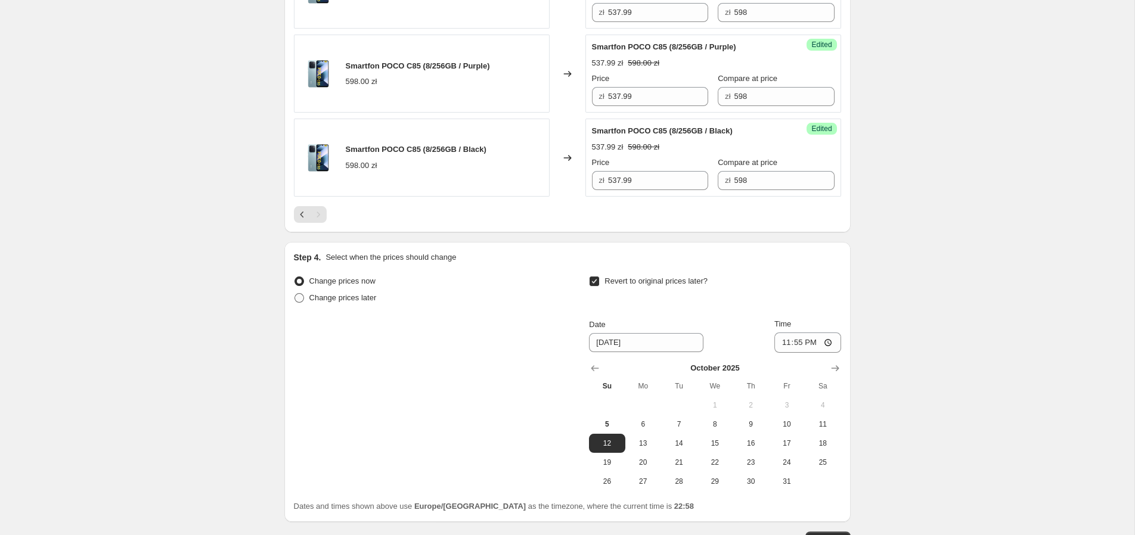
click at [353, 293] on span "Change prices later" at bounding box center [342, 297] width 67 height 9
click at [295, 293] on input "Change prices later" at bounding box center [294, 293] width 1 height 1
radio input "true"
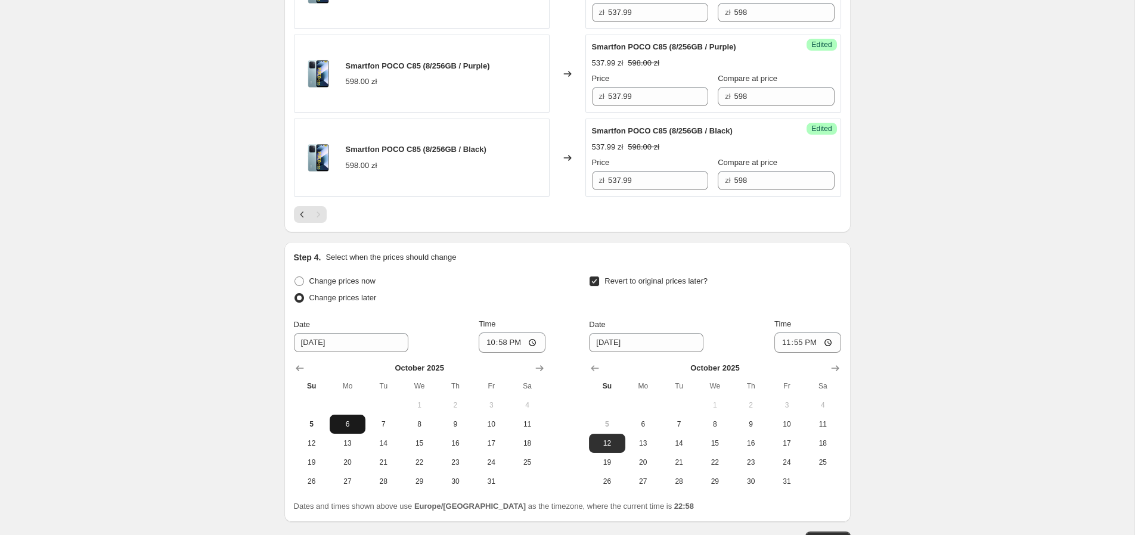
click at [346, 420] on span "6" at bounding box center [347, 425] width 26 height 10
click at [519, 334] on input "22:58" at bounding box center [512, 343] width 67 height 20
type input "00:05"
click at [461, 318] on div "Date 10/6/2025 Time 00:05" at bounding box center [420, 335] width 252 height 35
click at [322, 277] on span "Change prices now" at bounding box center [342, 281] width 66 height 9
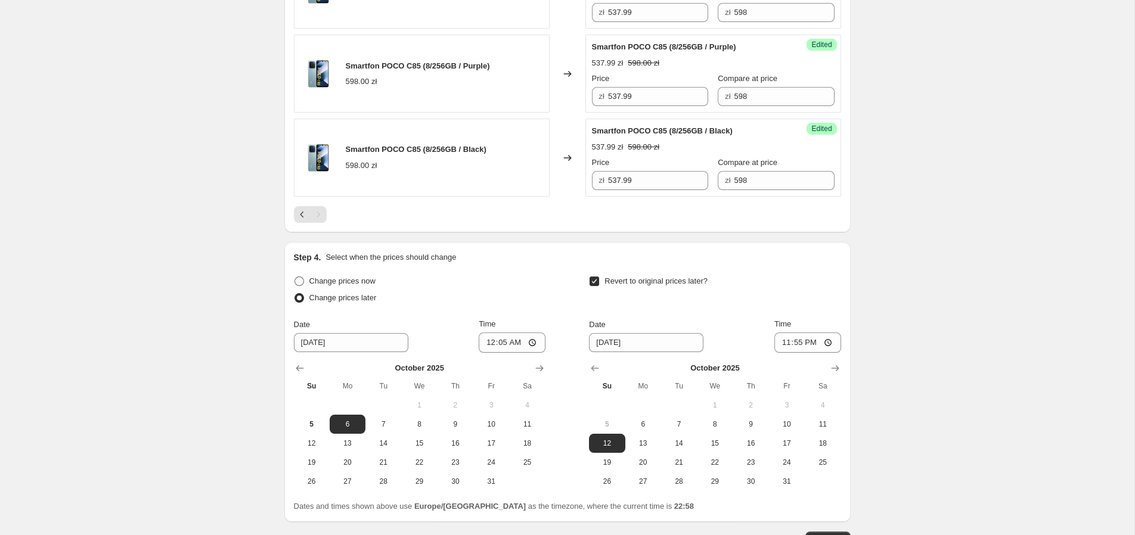
click at [295, 277] on input "Change prices now" at bounding box center [294, 277] width 1 height 1
radio input "true"
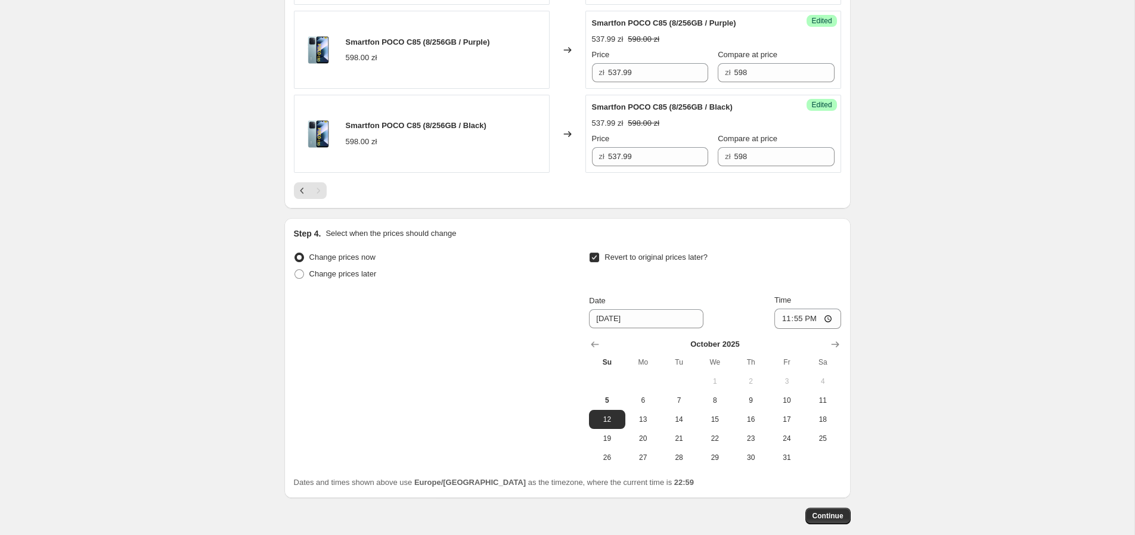
scroll to position [1246, 0]
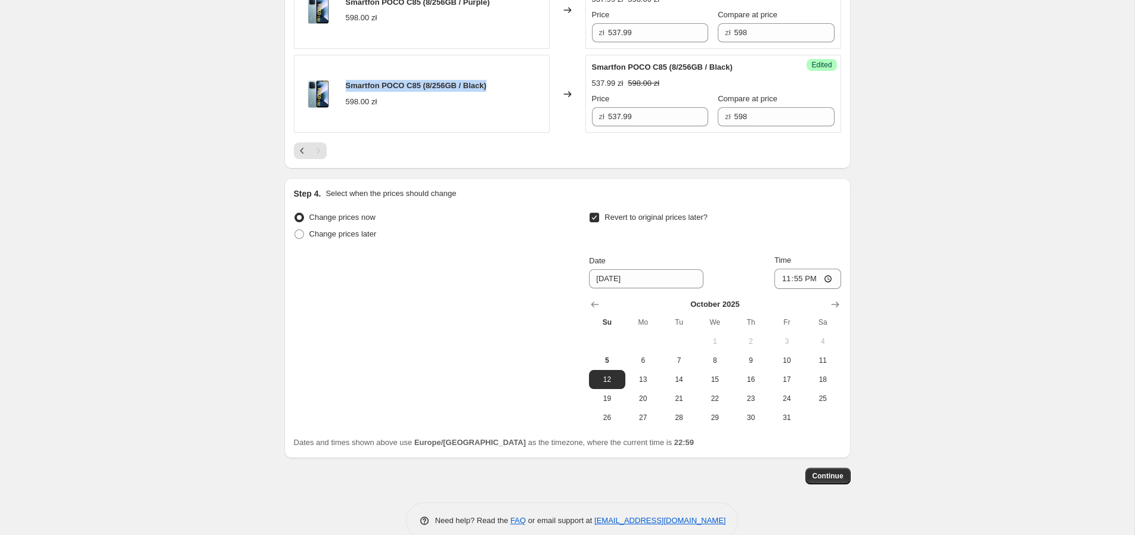
drag, startPoint x: 490, startPoint y: 75, endPoint x: 343, endPoint y: 75, distance: 146.6
click at [343, 75] on div "Smartfon POCO C85 (8/256GB / Black) 598.00 zł" at bounding box center [422, 94] width 256 height 78
copy span "Smartfon POCO C85 (8/256GB / Black)"
click at [830, 471] on span "Continue" at bounding box center [827, 476] width 31 height 10
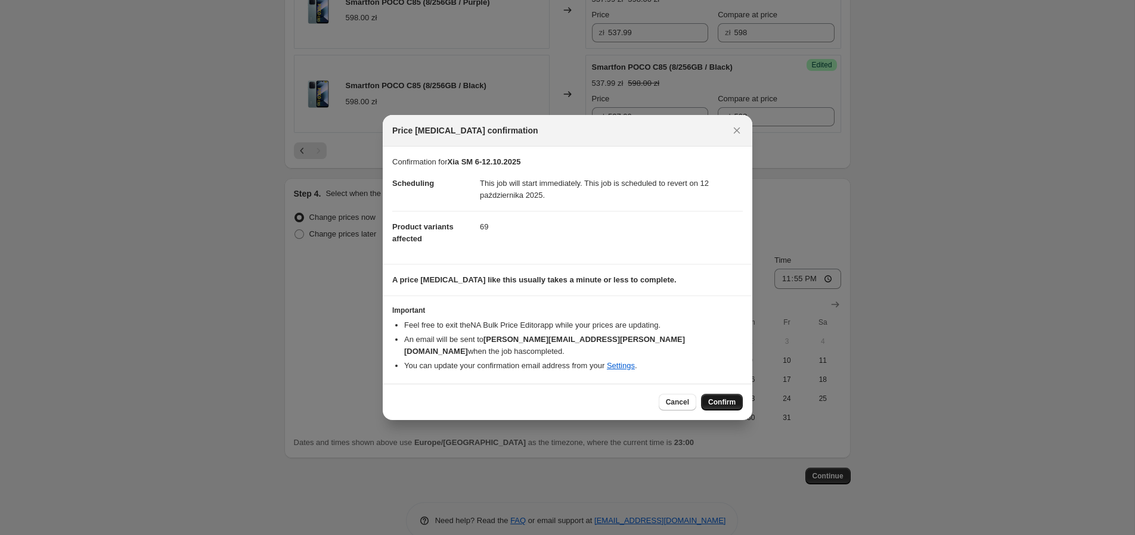
click at [726, 398] on span "Confirm" at bounding box center [721, 403] width 27 height 10
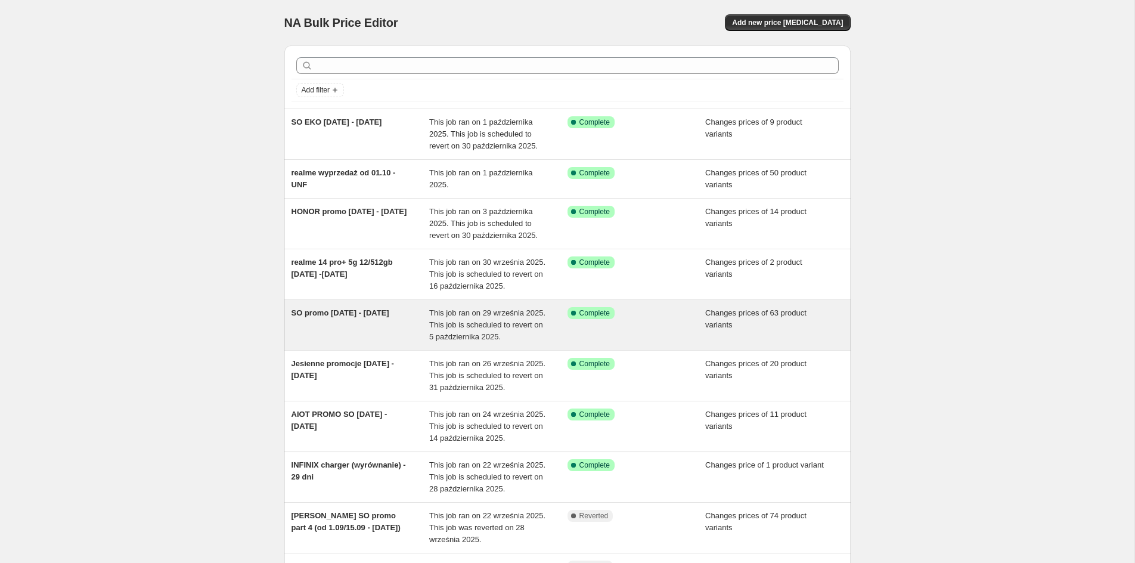
click at [355, 319] on div "SO promo 29.09 - 5.10.2025" at bounding box center [360, 325] width 138 height 36
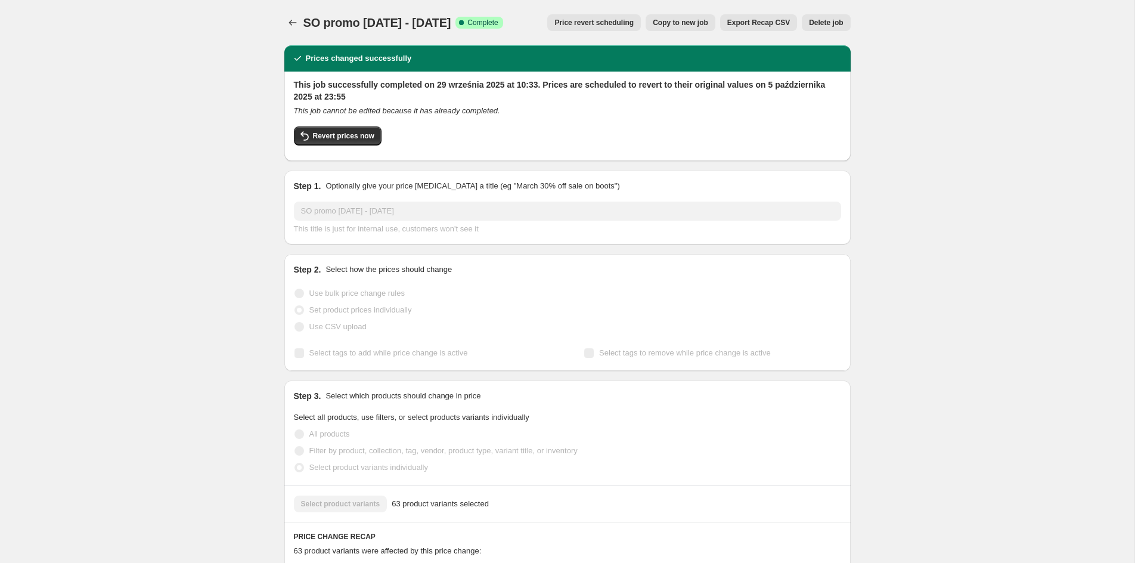
click at [595, 23] on span "Price revert scheduling" at bounding box center [593, 23] width 79 height 10
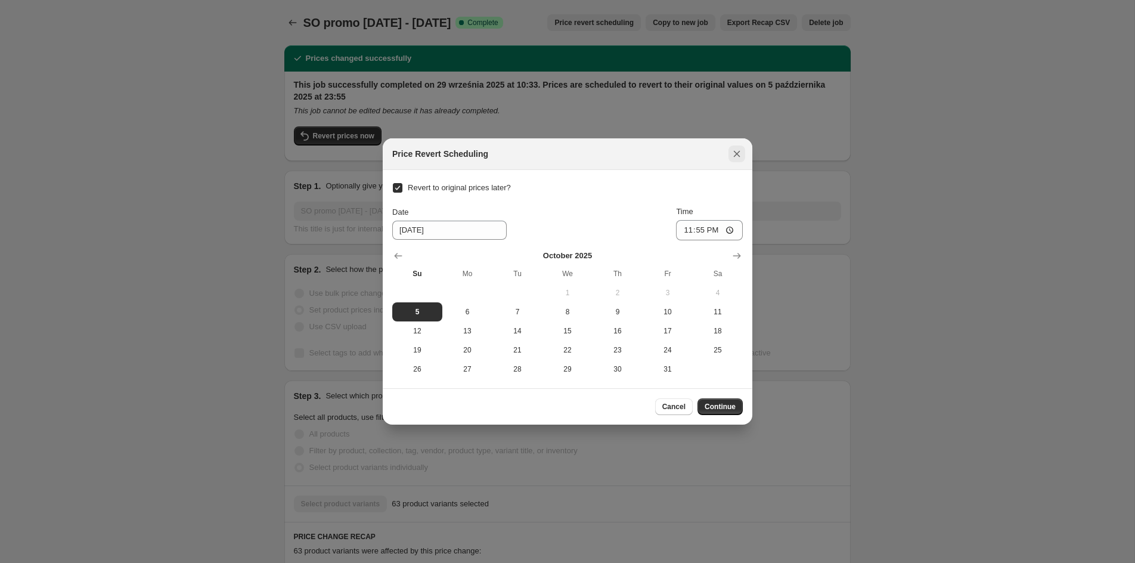
click at [740, 150] on icon "Close" at bounding box center [737, 154] width 12 height 12
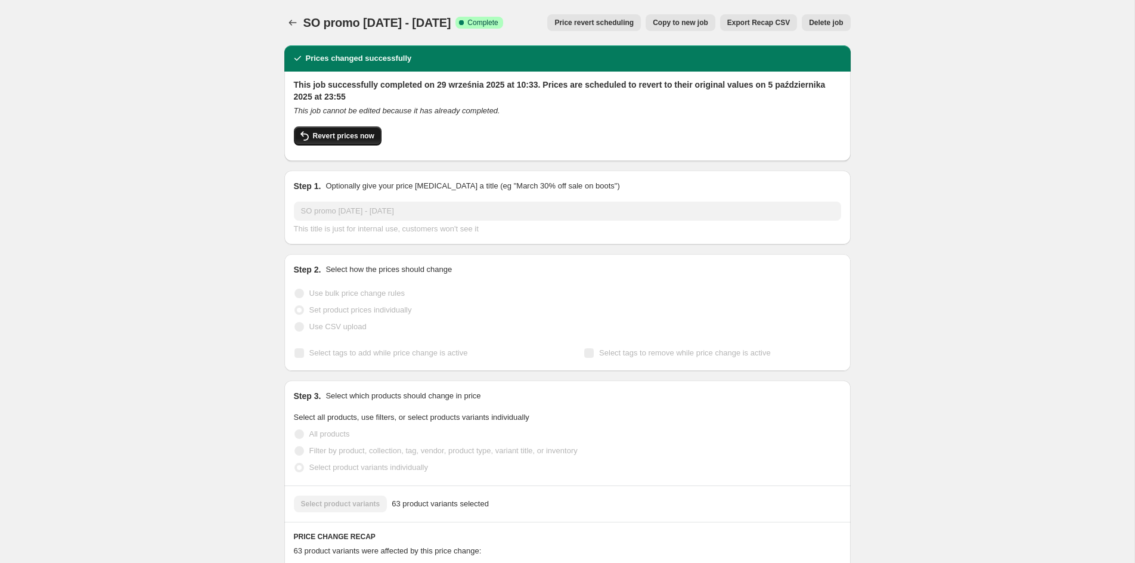
click at [342, 136] on span "Revert prices now" at bounding box center [343, 136] width 61 height 10
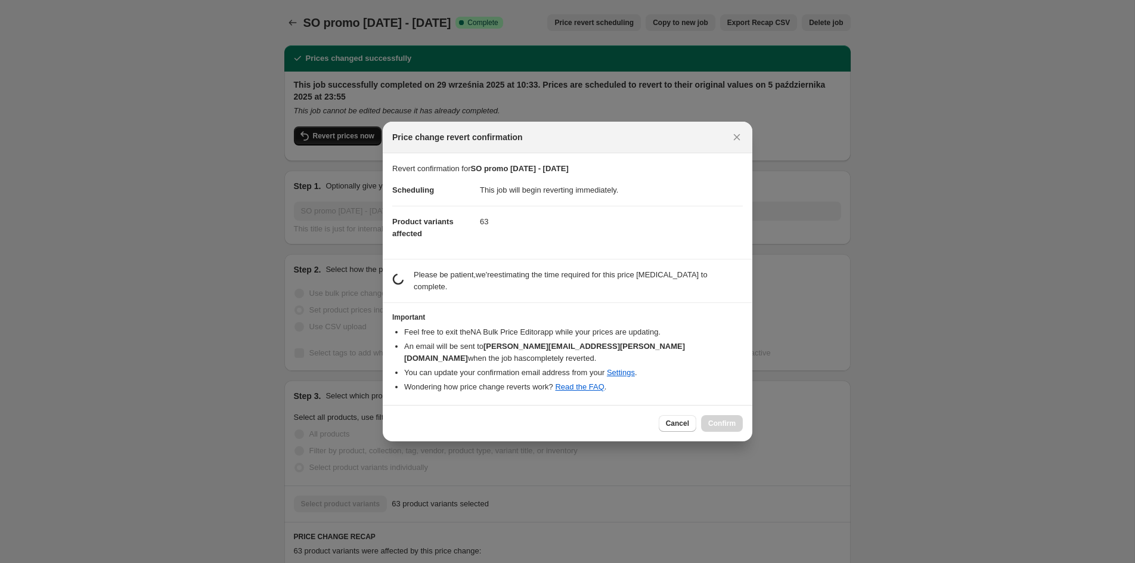
checkbox input "false"
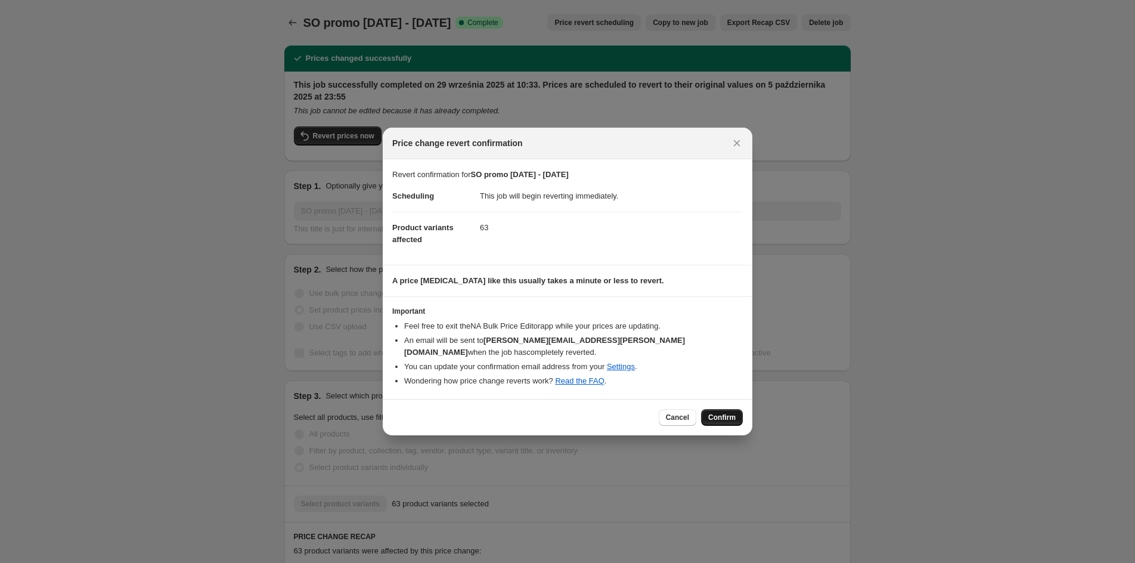
click at [725, 412] on span "Confirm" at bounding box center [721, 417] width 27 height 10
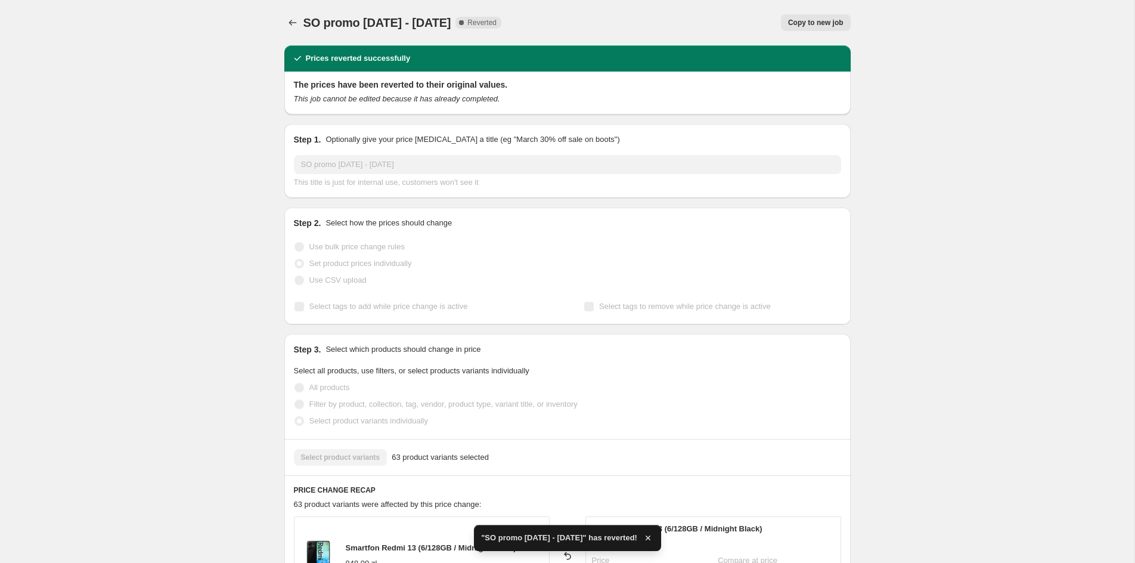
checkbox input "true"
